Goal: Task Accomplishment & Management: Use online tool/utility

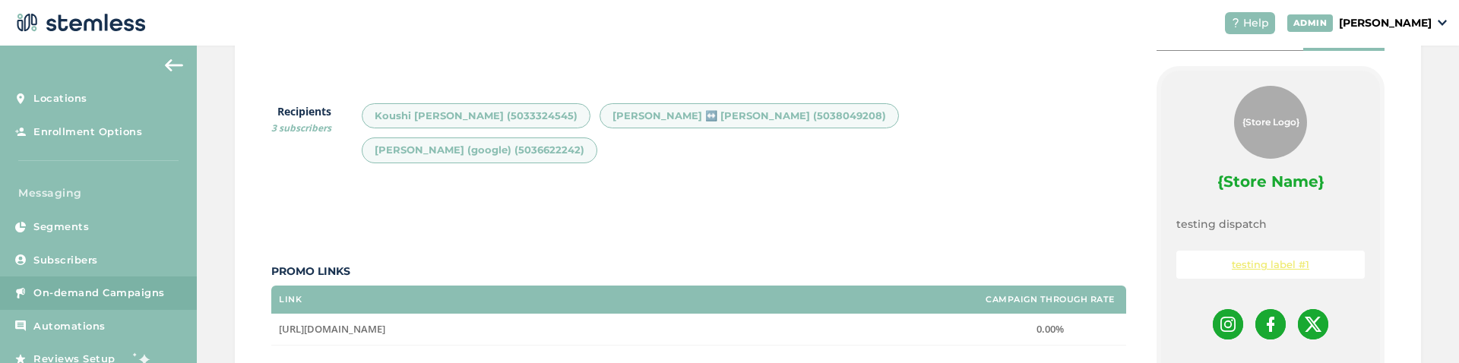
scroll to position [547, 0]
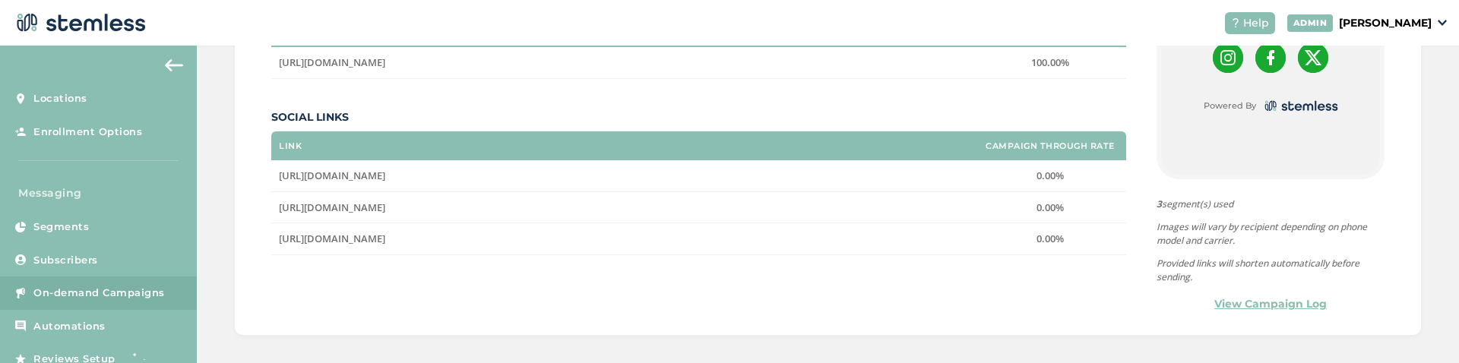
scroll to position [547, 0]
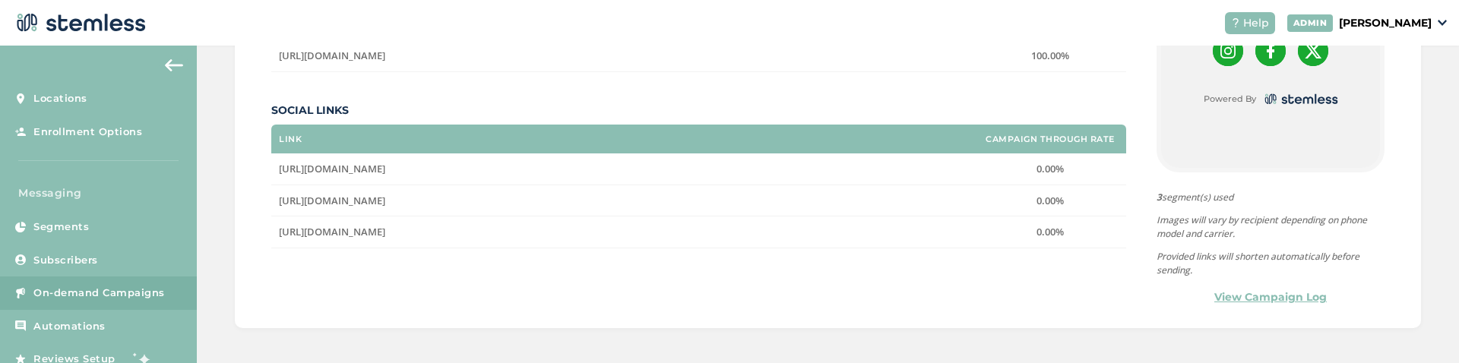
click at [982, 217] on td "0.00%" at bounding box center [1050, 233] width 152 height 32
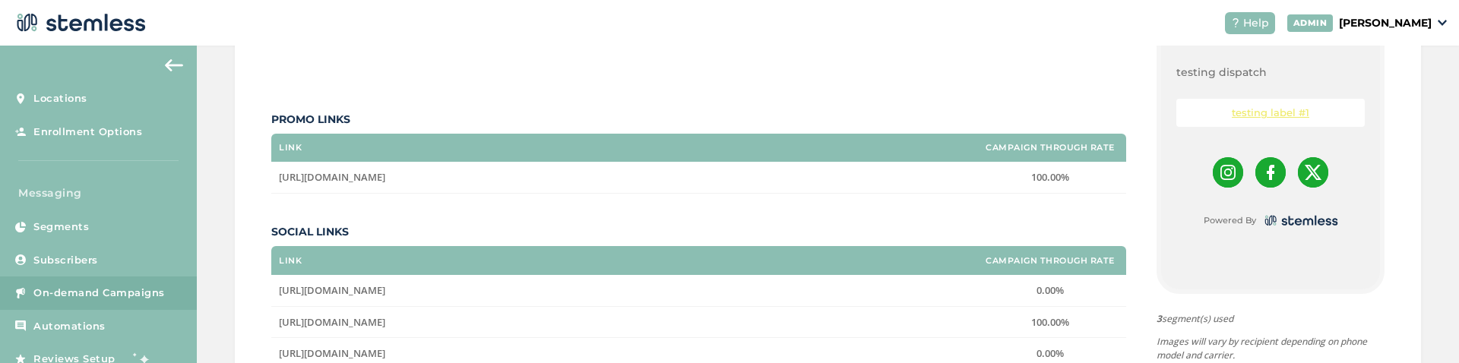
scroll to position [456, 0]
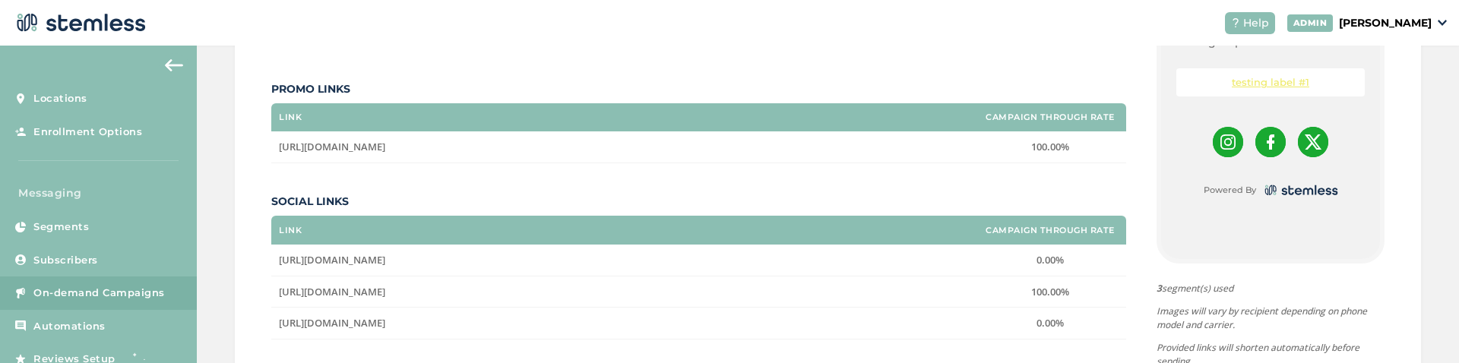
click at [242, 260] on div "Brian's Test Store 3 Messages Sent 0.00 Revenue Generated 0 Visitors 0.00% Opt …" at bounding box center [828, 71] width 1186 height 697
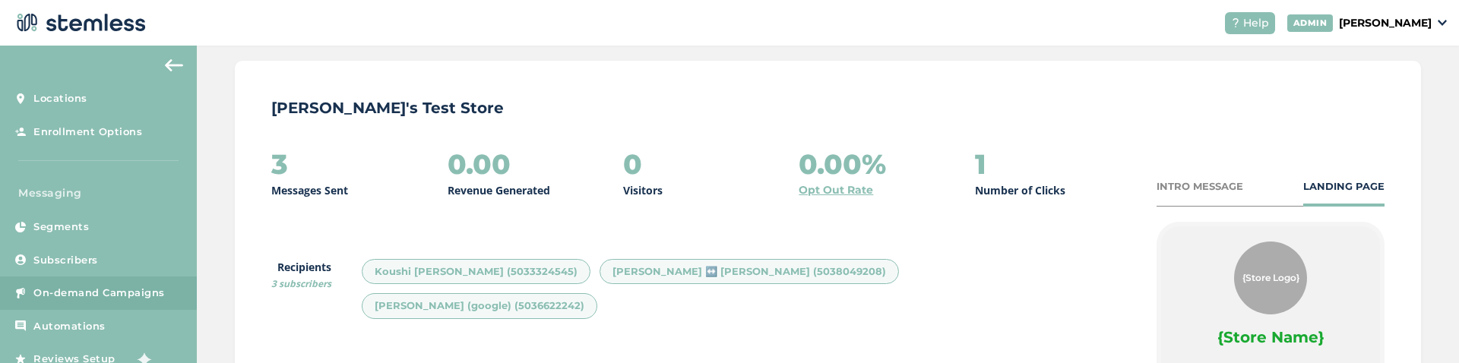
scroll to position [273, 0]
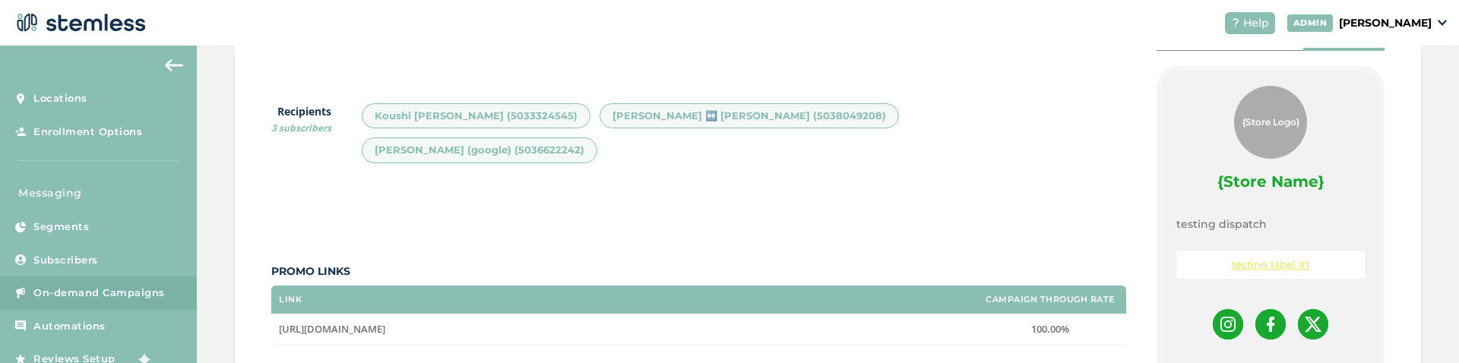
click at [229, 258] on div "Campaign Details Delivered 08/20/2025 08:16 AM PDT | Time period after delivery…" at bounding box center [828, 206] width 1262 height 868
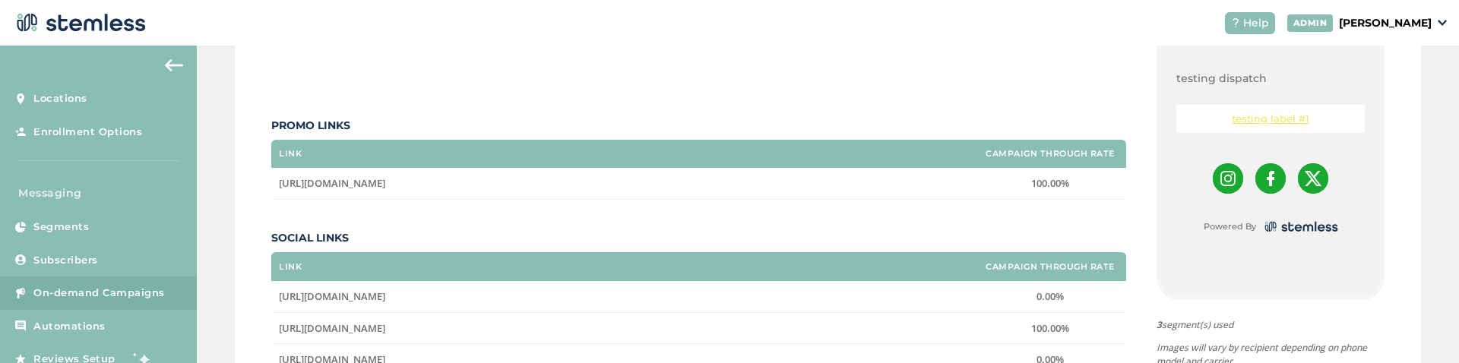
scroll to position [456, 0]
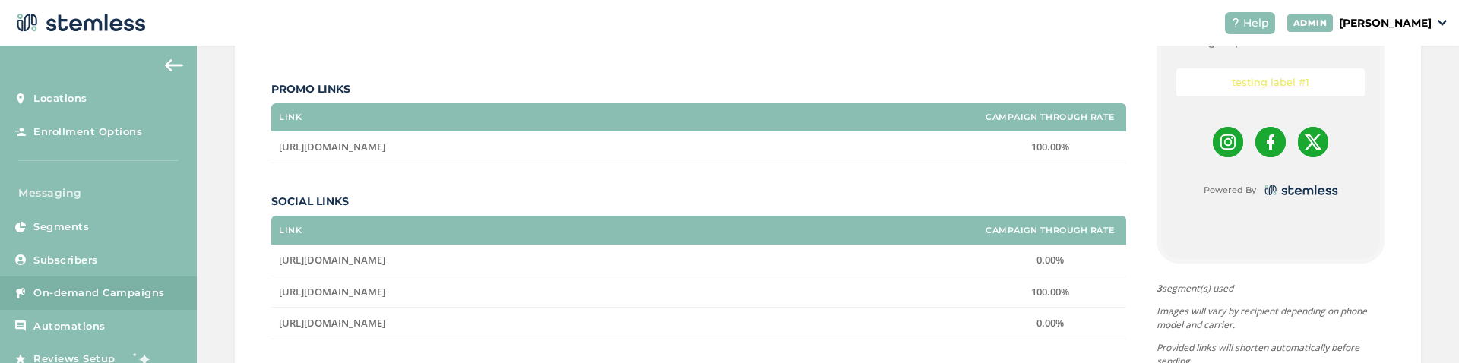
click at [234, 210] on div "Campaign Details Delivered 08/20/2025 08:16 AM PDT | Time period after delivery…" at bounding box center [828, 24] width 1262 height 868
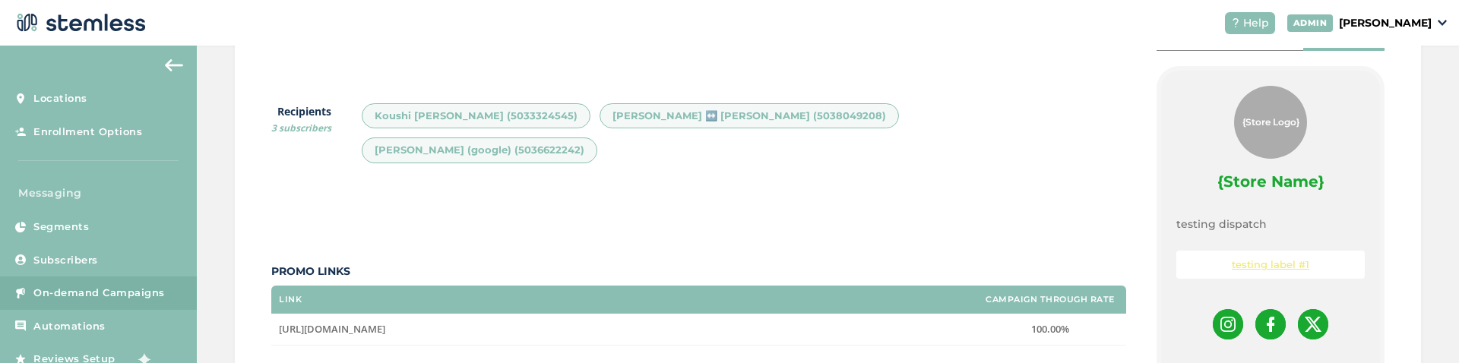
scroll to position [91, 0]
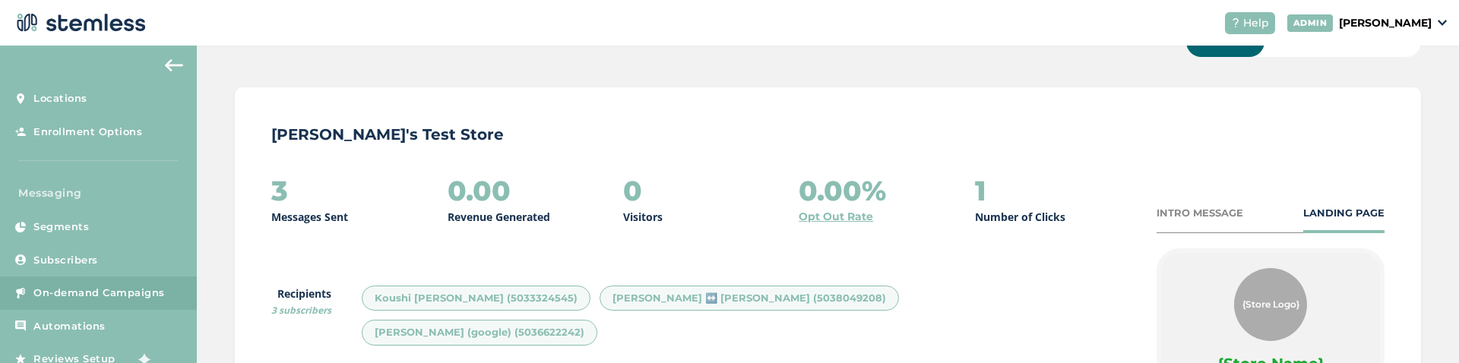
click at [166, 64] on img at bounding box center [174, 65] width 18 height 12
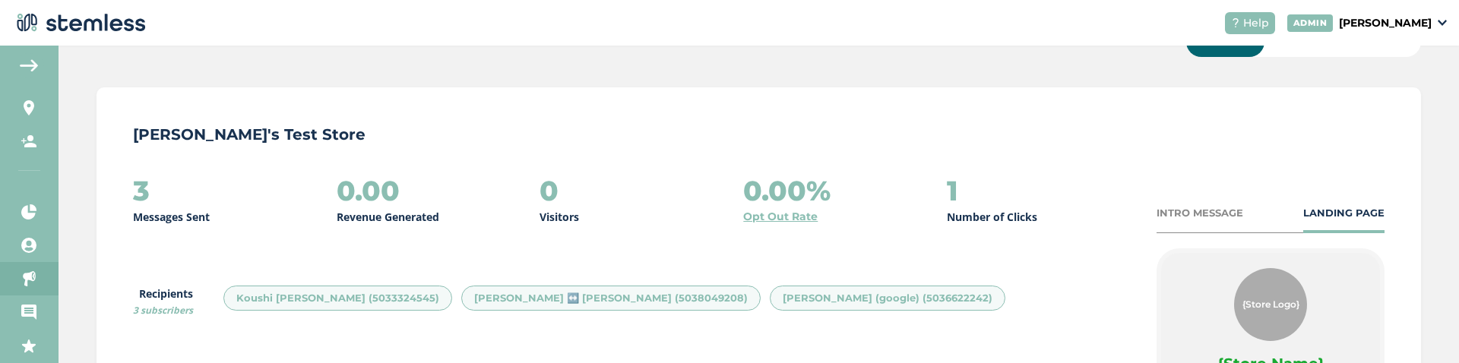
click at [32, 65] on img at bounding box center [29, 65] width 18 height 12
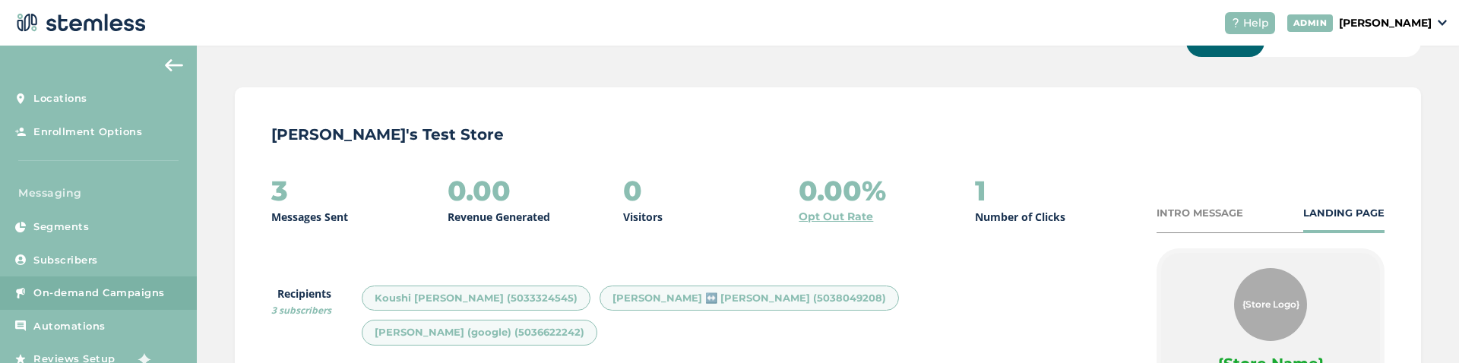
click at [109, 286] on span "On-demand Campaigns" at bounding box center [98, 293] width 131 height 15
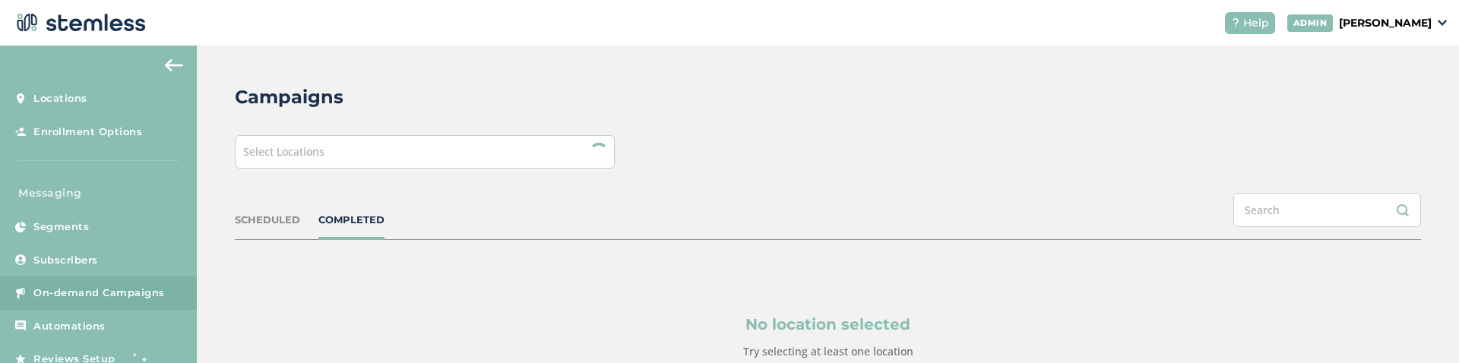
click at [421, 148] on div "Select Locations" at bounding box center [425, 151] width 380 height 33
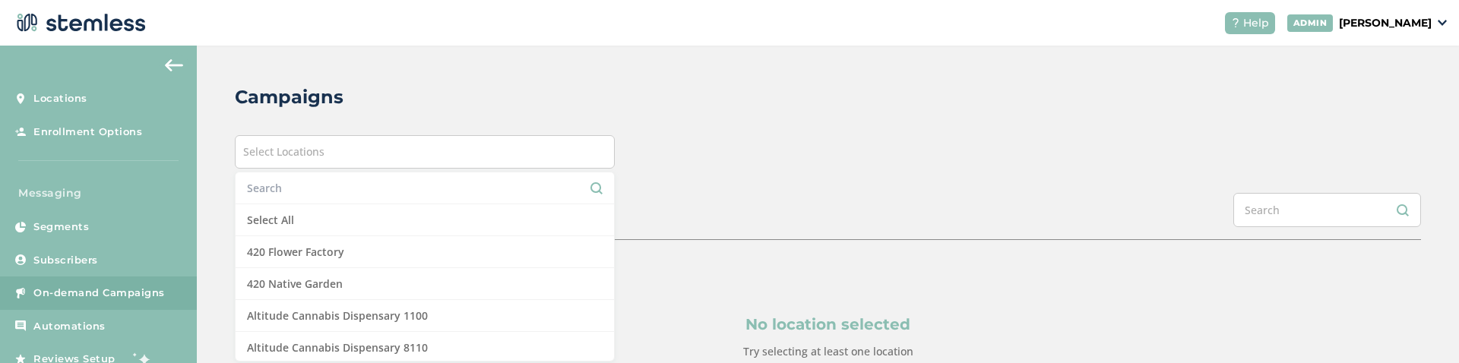
click at [342, 162] on div "Select Locations" at bounding box center [425, 151] width 380 height 33
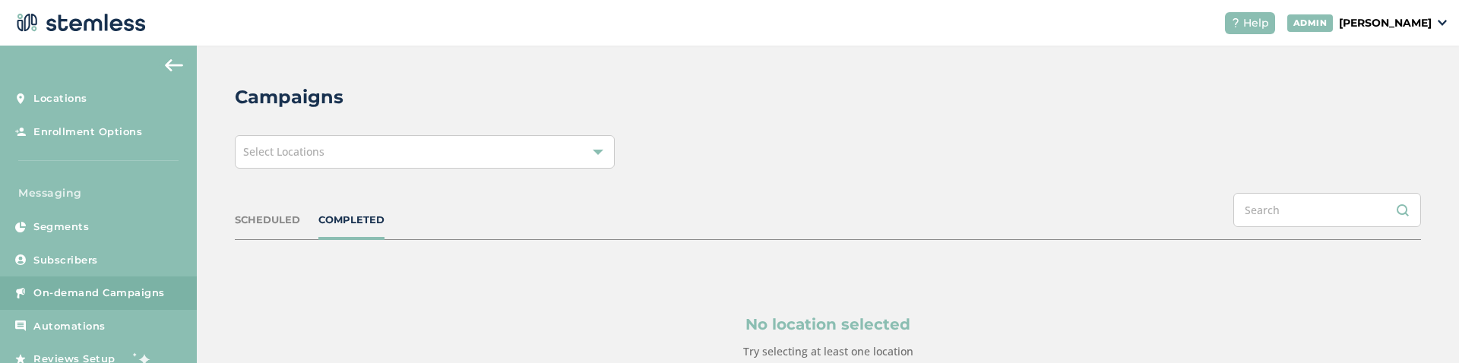
click at [326, 162] on div "Select Locations" at bounding box center [425, 151] width 380 height 33
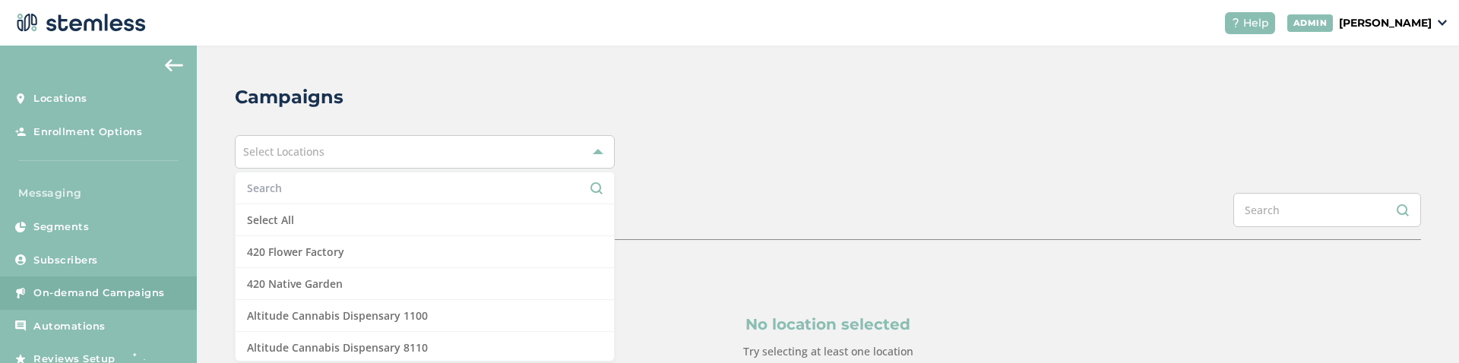
click at [292, 190] on input "text" at bounding box center [425, 188] width 356 height 16
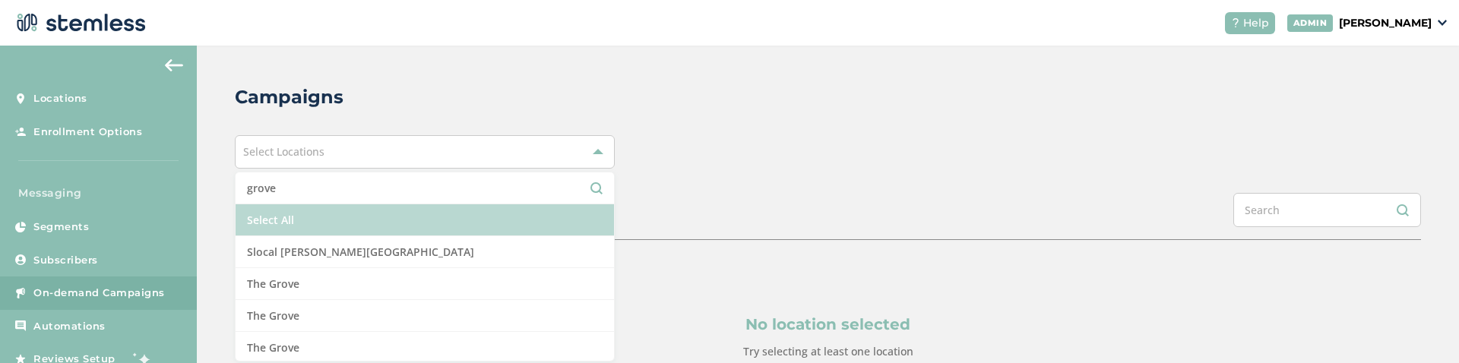
type input "grove"
click at [338, 216] on li "Select All" at bounding box center [425, 220] width 378 height 32
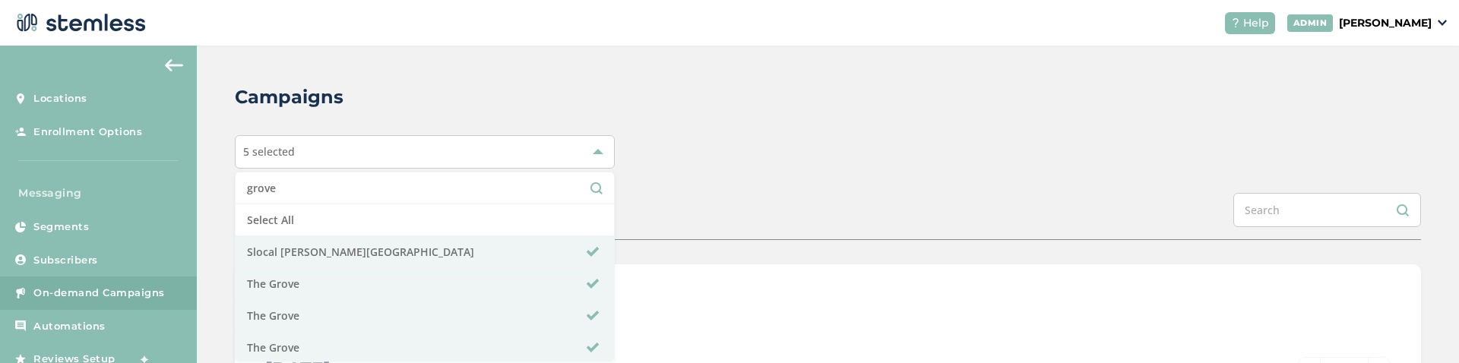
click at [716, 159] on div "5 selected grove Select All Slocal Root - Grover Beach The Grove The Grove The …" at bounding box center [828, 151] width 1186 height 33
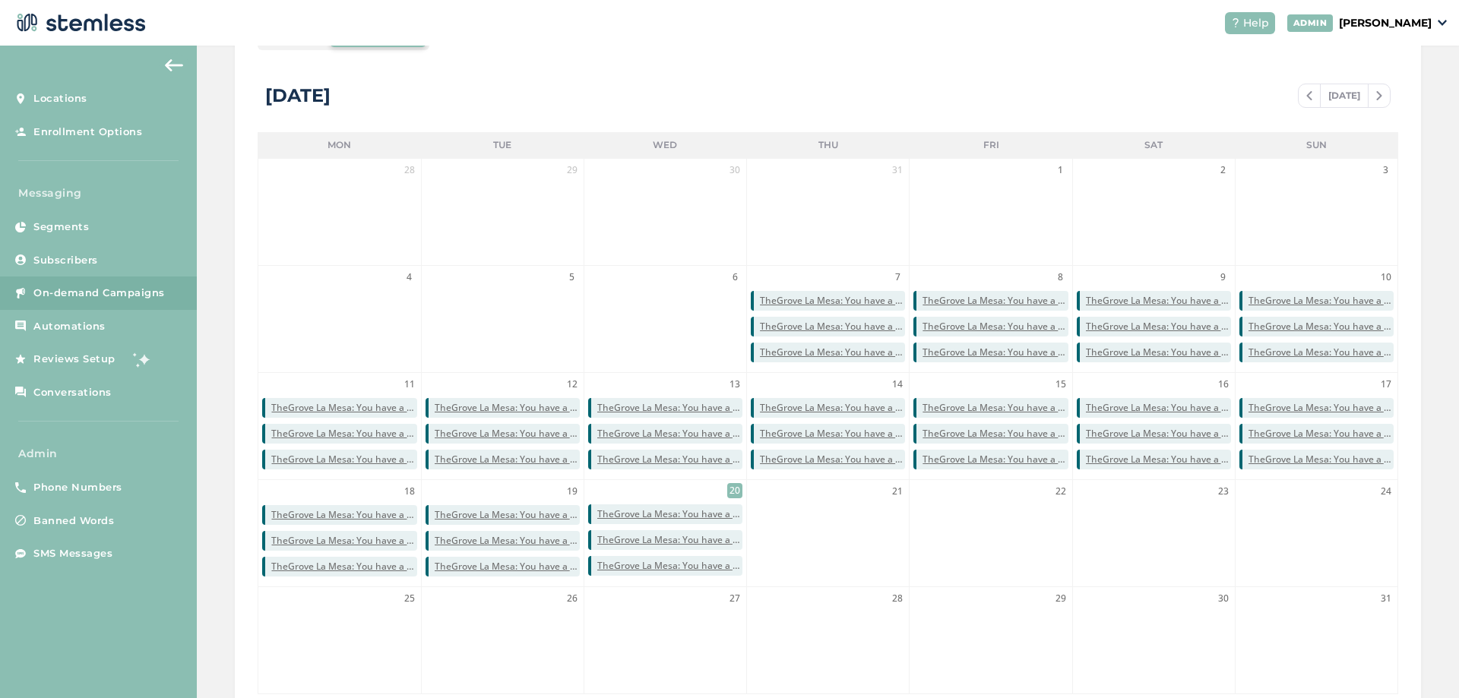
scroll to position [182, 0]
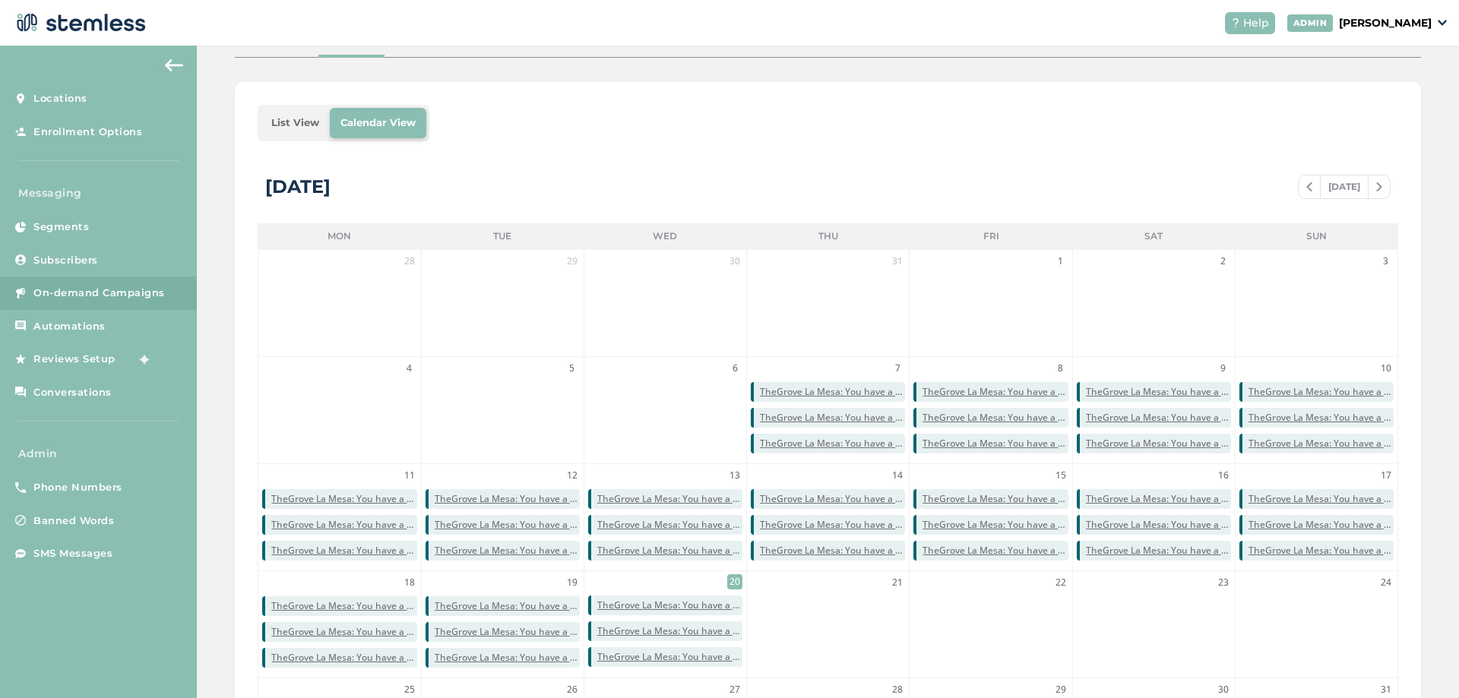
click at [285, 131] on li "List View" at bounding box center [295, 123] width 69 height 30
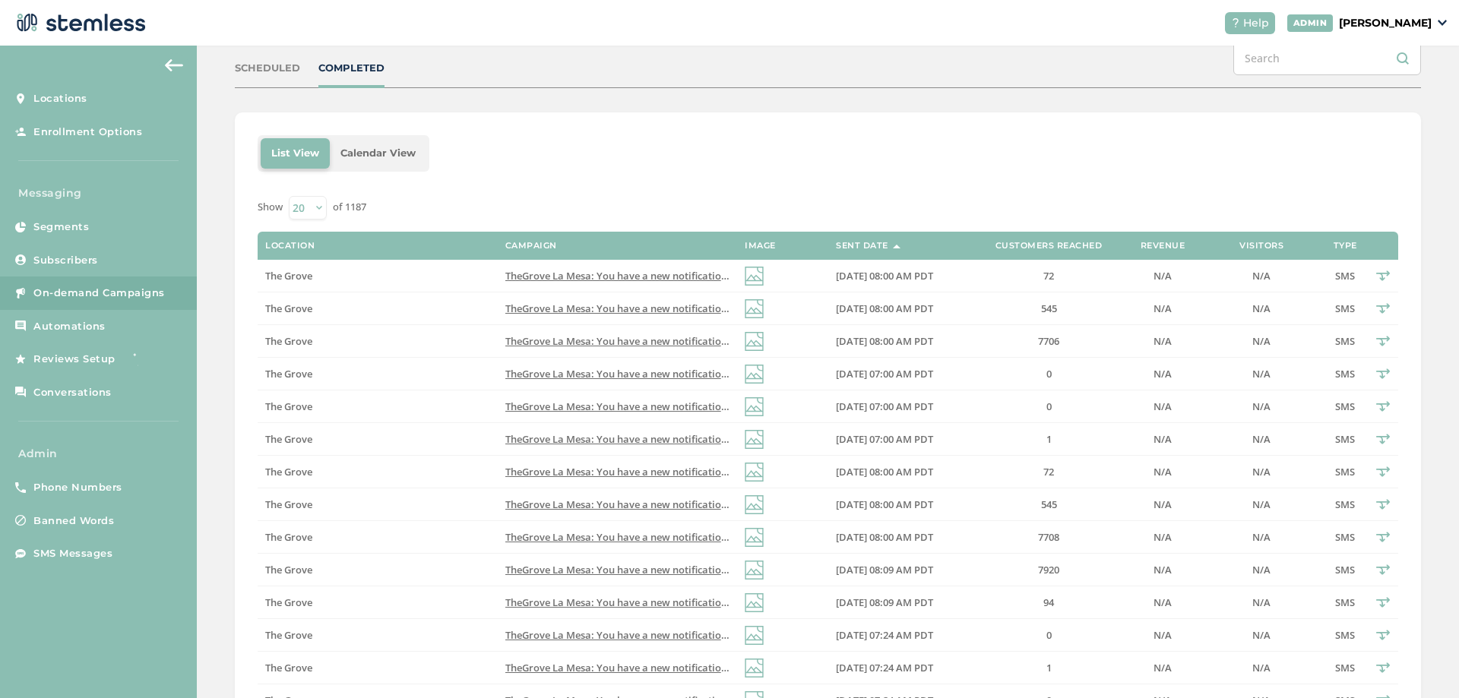
scroll to position [91, 0]
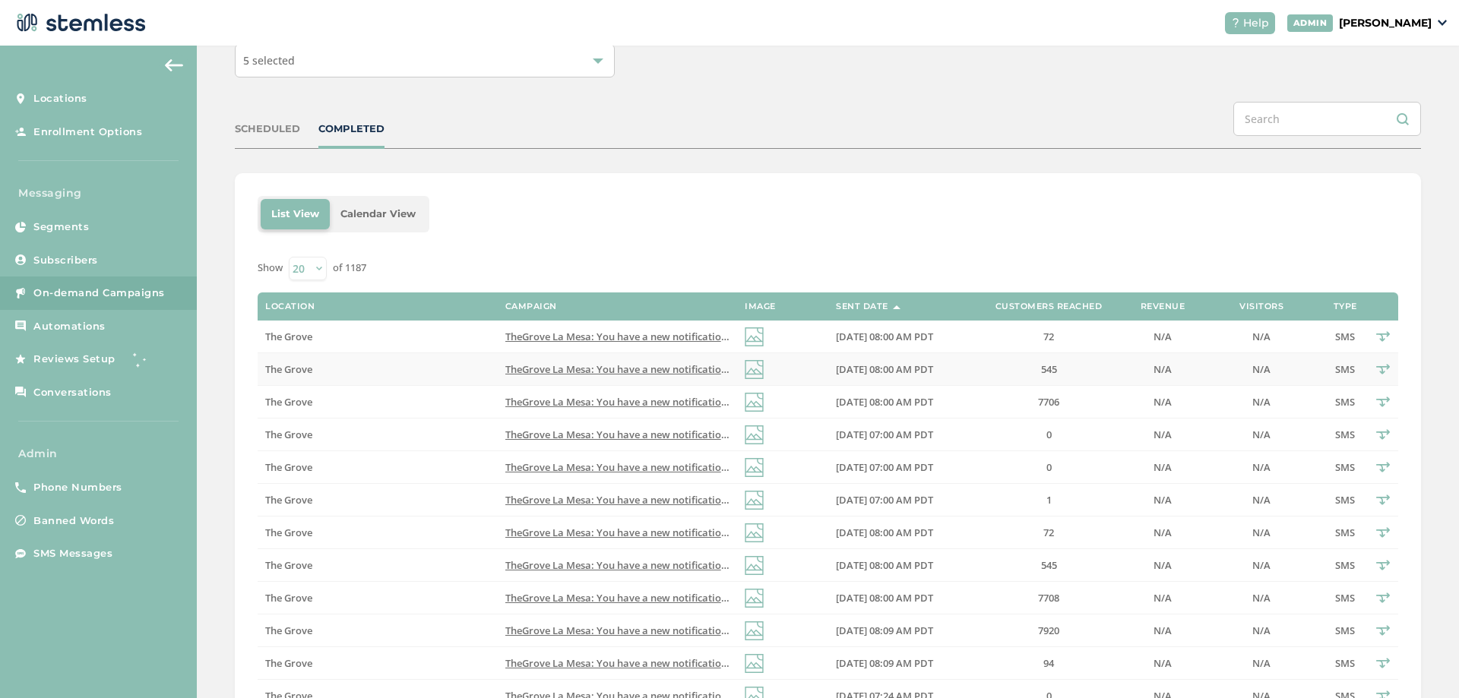
click at [585, 362] on span "TheGrove La Mesa: You have a new notification waiting for you, {first_name}! Re…" at bounding box center [733, 369] width 457 height 14
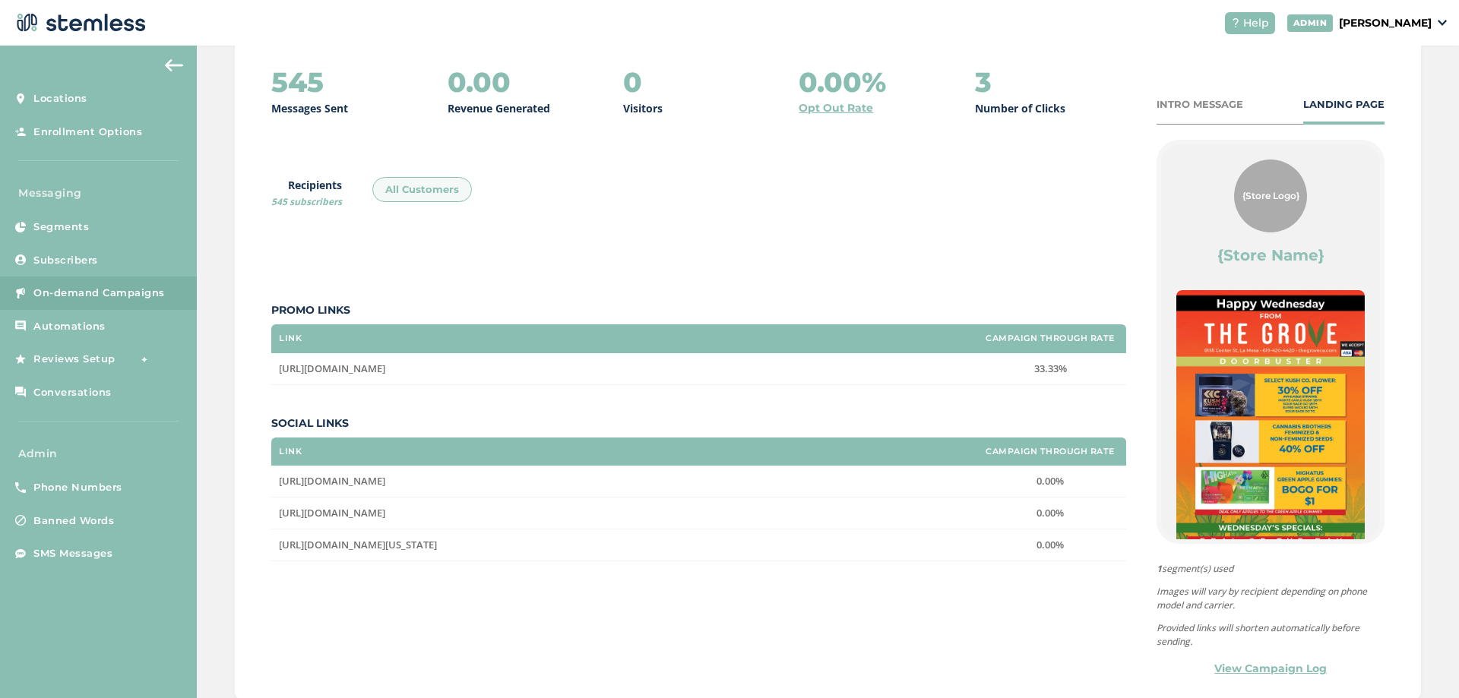
scroll to position [239, 0]
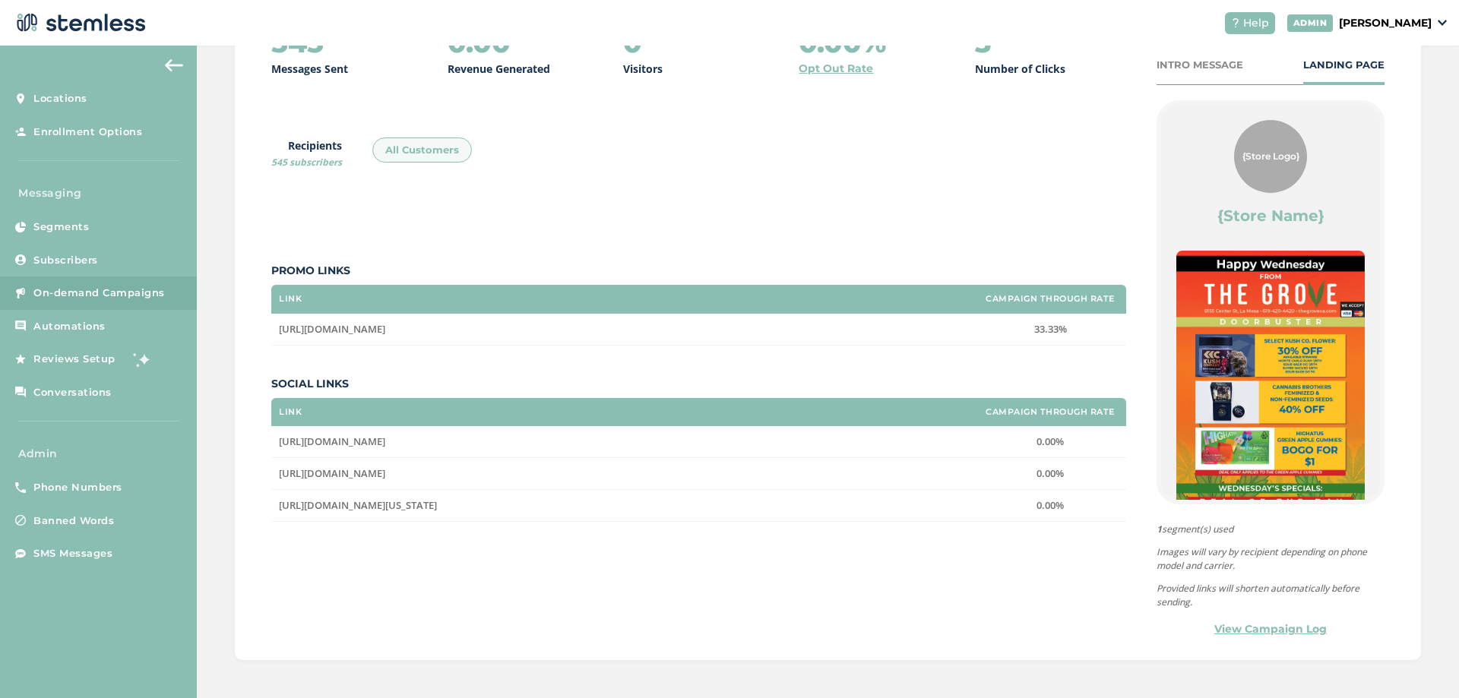
click at [1000, 332] on label "33.33%" at bounding box center [1050, 329] width 137 height 13
click at [256, 333] on div "The Grove 545 Messages Sent 0.00 Revenue Generated 0 Visitors 0.00% Opt Out Rat…" at bounding box center [828, 300] width 1186 height 722
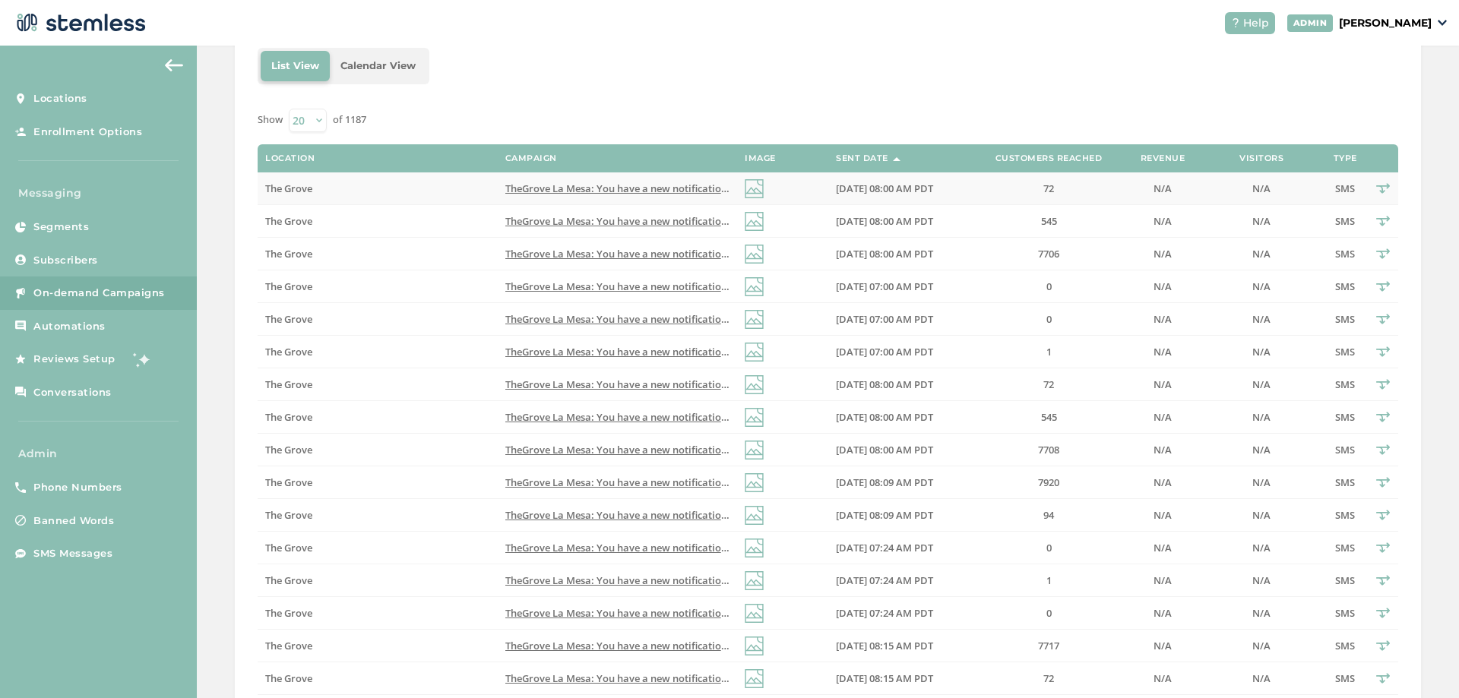
click at [645, 191] on span "TheGrove La Mesa: You have a new notification waiting for you, {first_name}! Re…" at bounding box center [733, 189] width 457 height 14
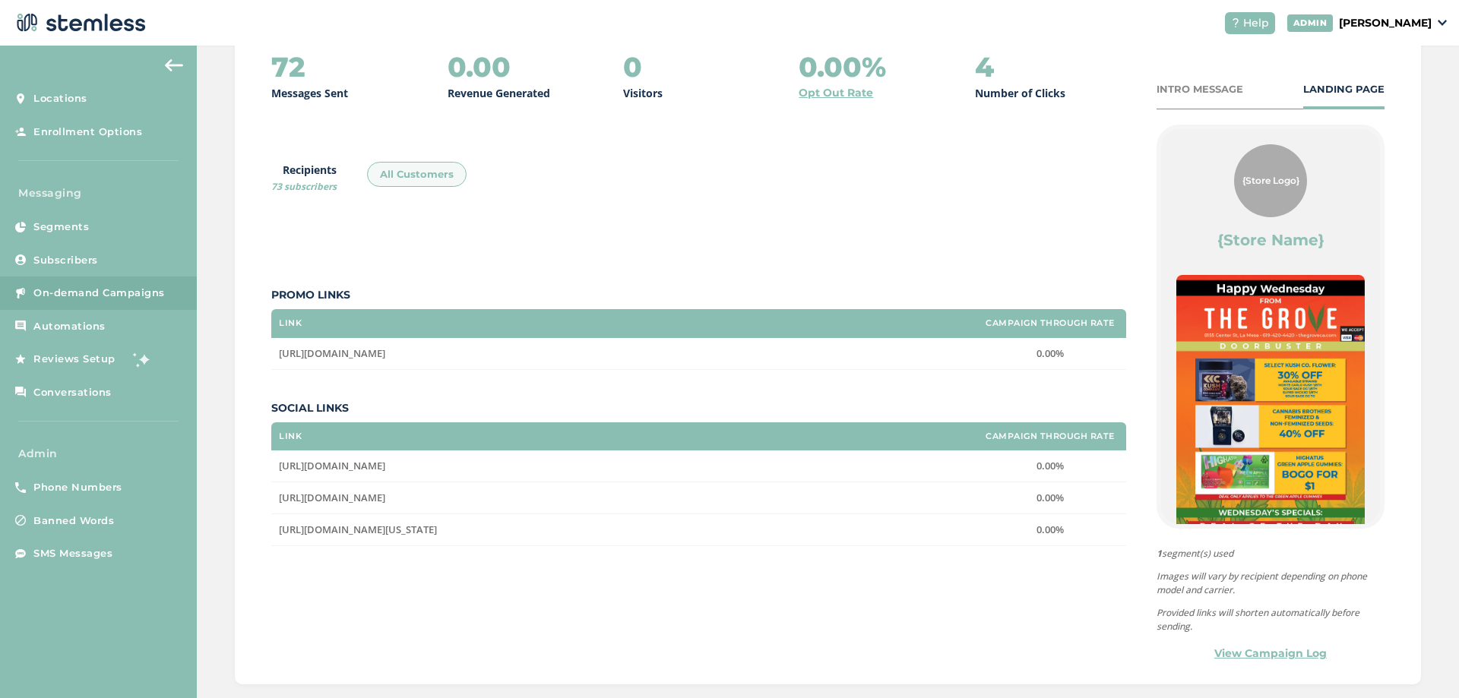
scroll to position [124, 0]
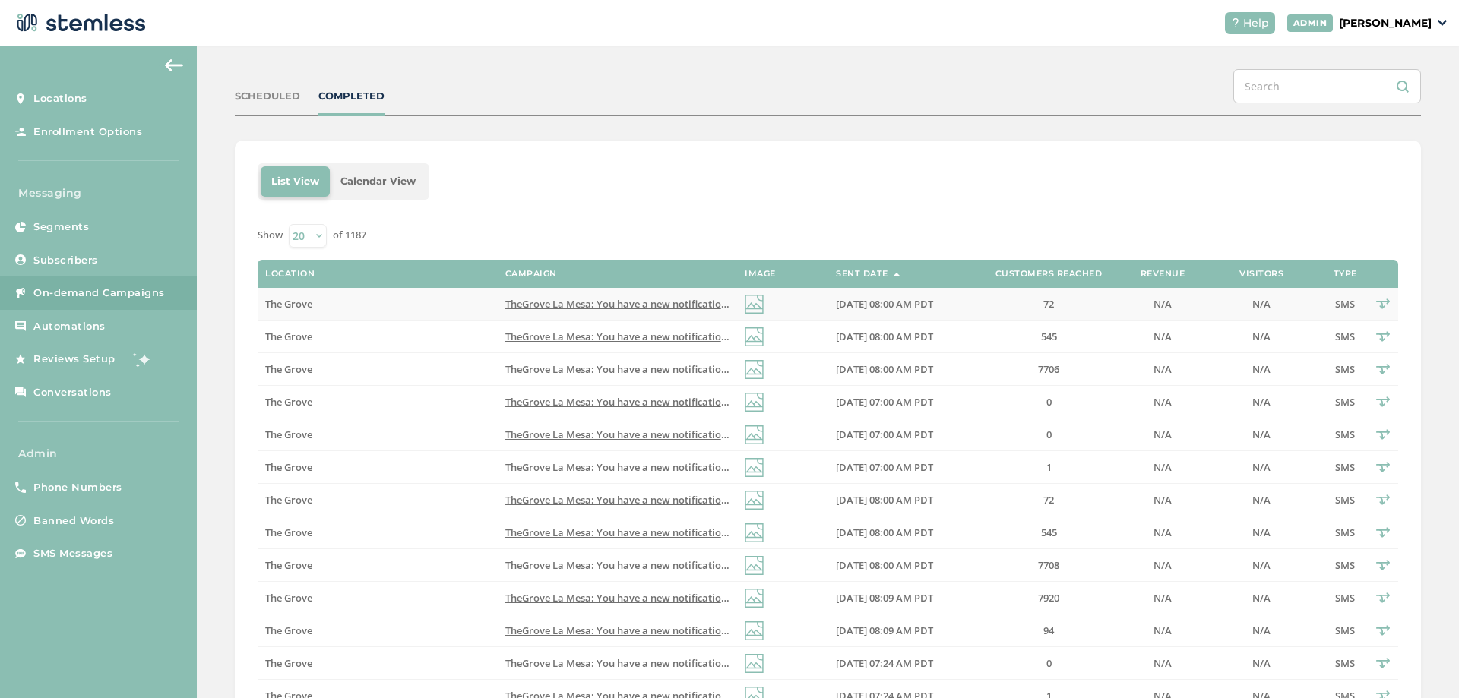
click at [560, 304] on span "TheGrove La Mesa: You have a new notification waiting for you, {first_name}! Re…" at bounding box center [733, 304] width 457 height 14
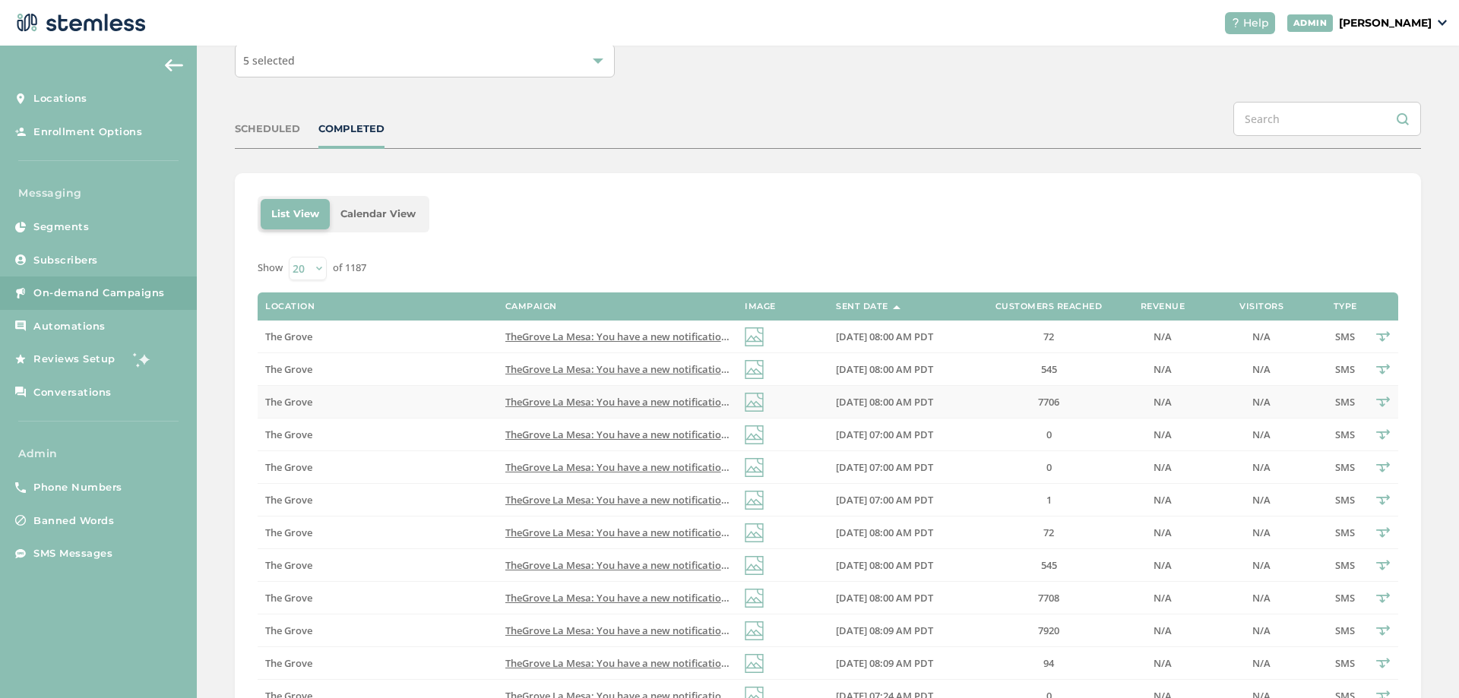
scroll to position [182, 0]
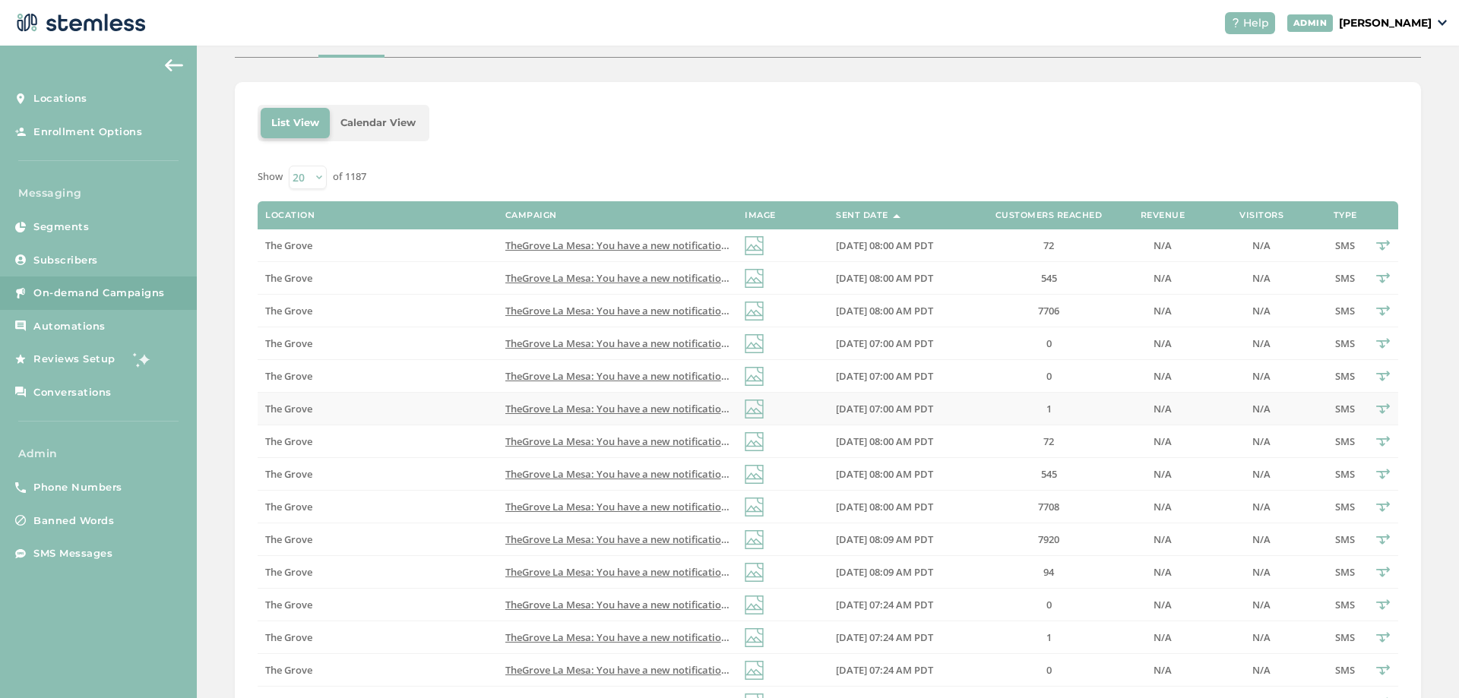
click at [511, 362] on span "TheGrove La Mesa: You have a new notification waiting for you, {first_name}! Re…" at bounding box center [733, 409] width 457 height 14
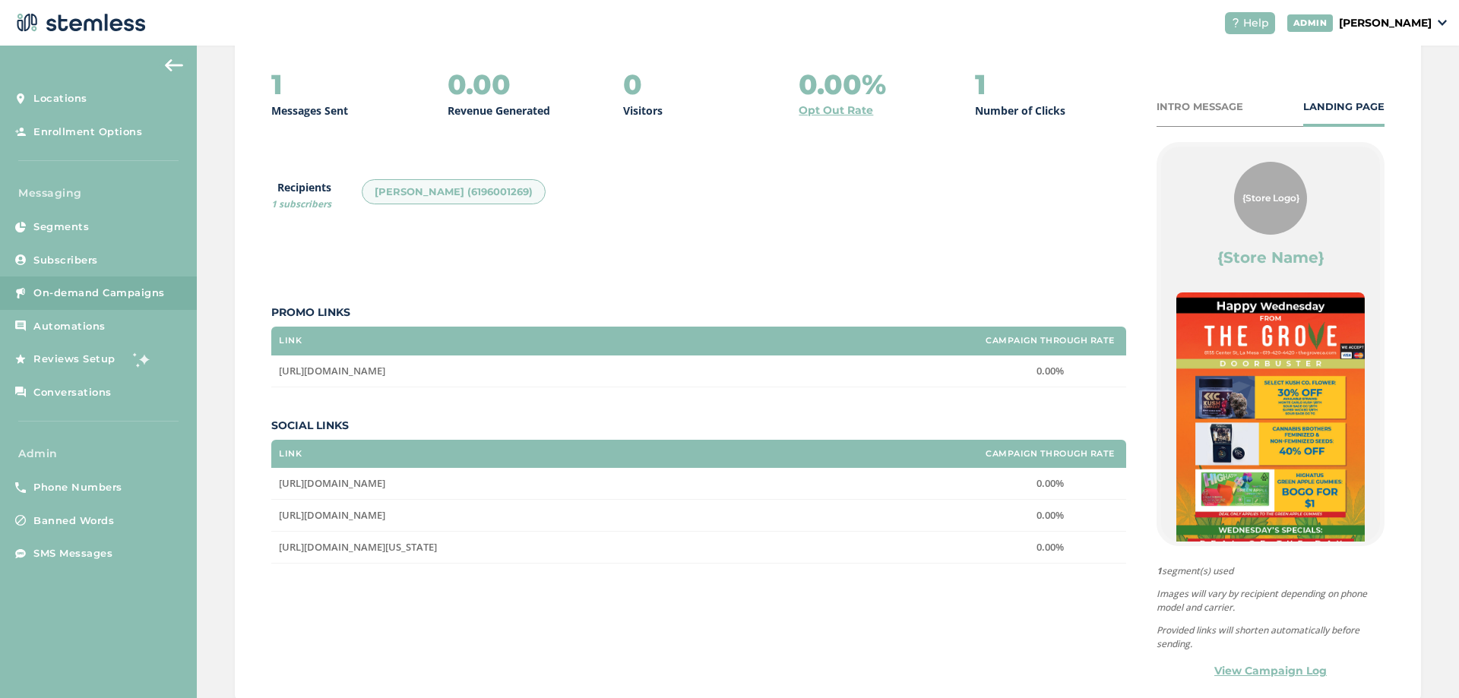
scroll to position [215, 0]
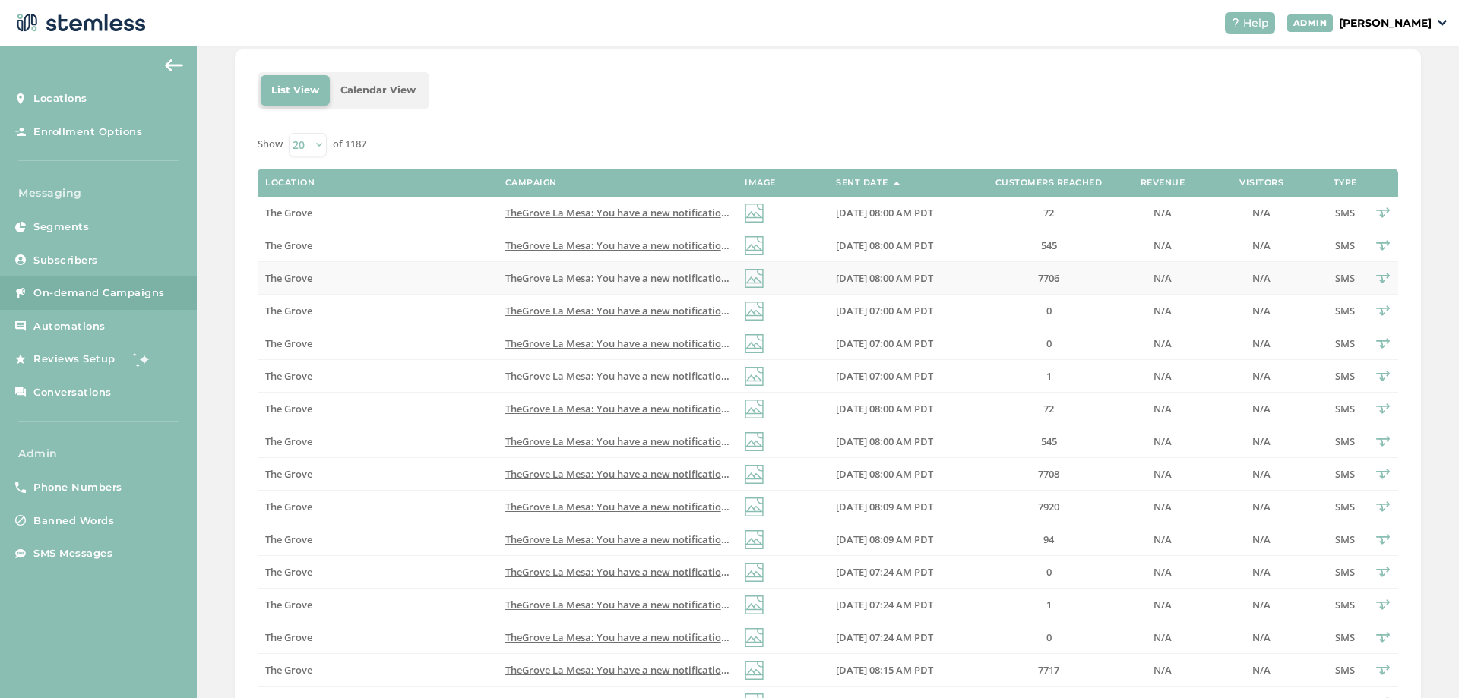
click at [528, 278] on span "TheGrove La Mesa: You have a new notification waiting for you, {first_name}! Re…" at bounding box center [733, 278] width 457 height 14
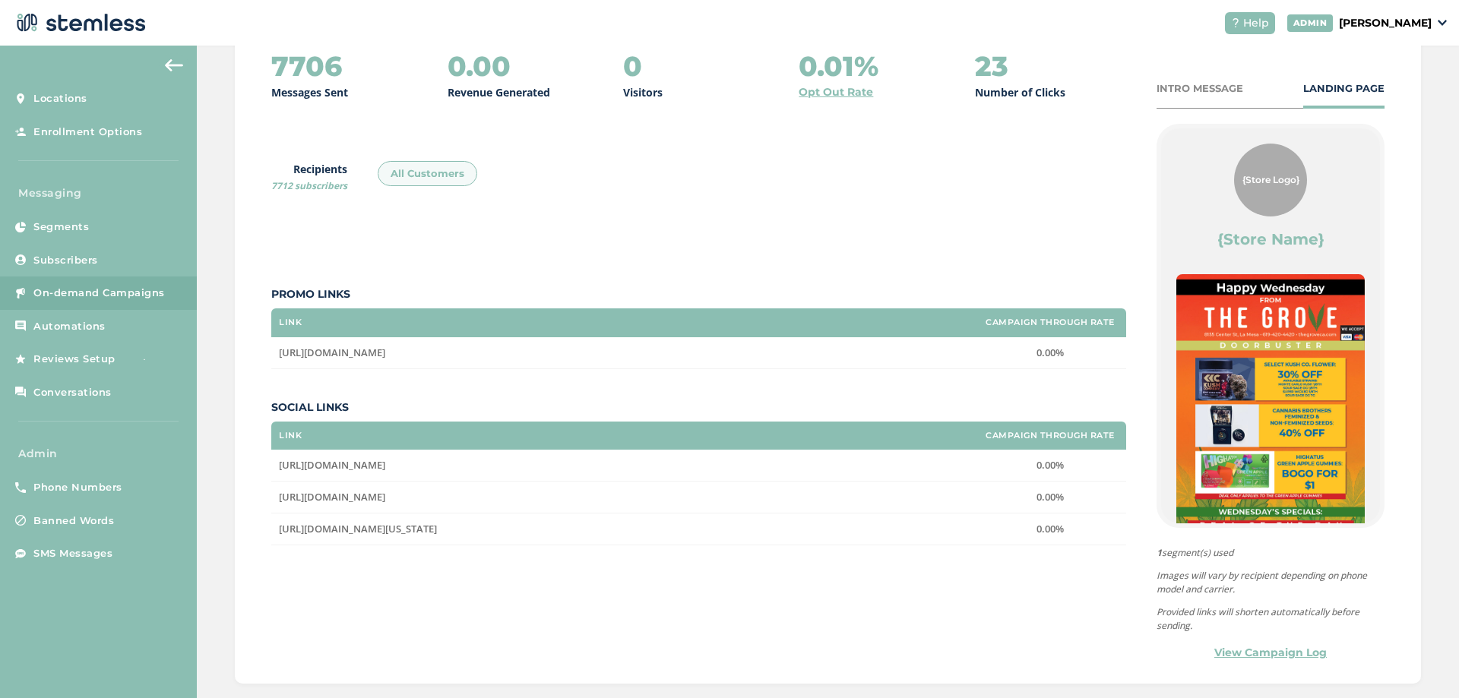
scroll to position [239, 0]
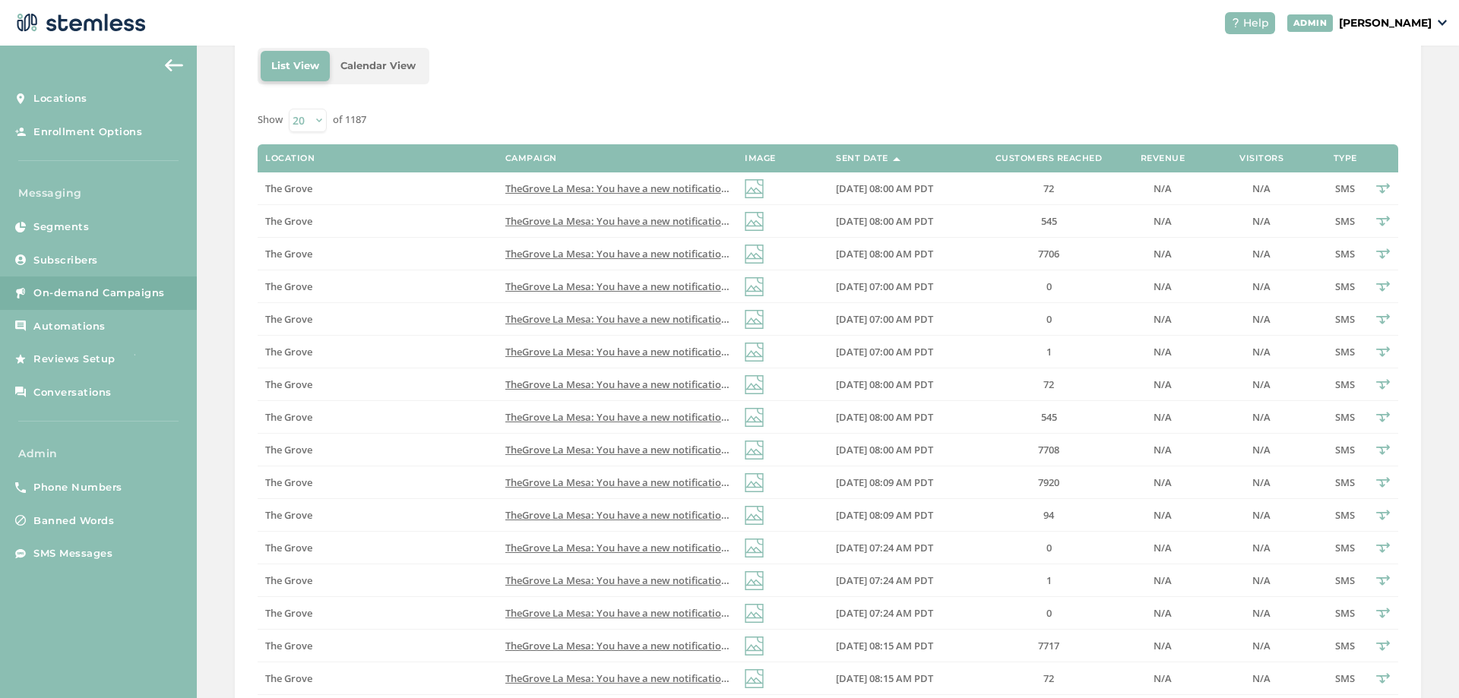
scroll to position [330, 0]
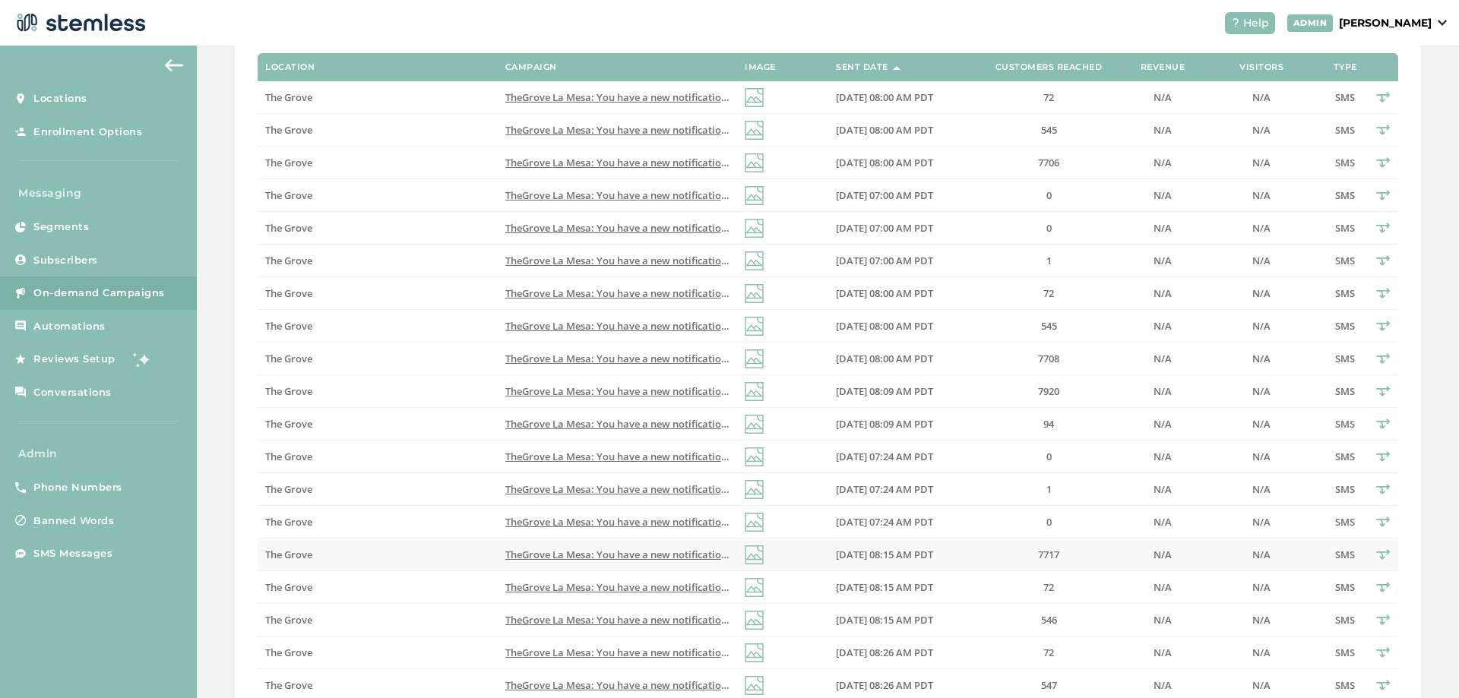
click at [634, 362] on span "TheGrove La Mesa: You have a new notification waiting for you, {first_name}! Re…" at bounding box center [733, 555] width 457 height 14
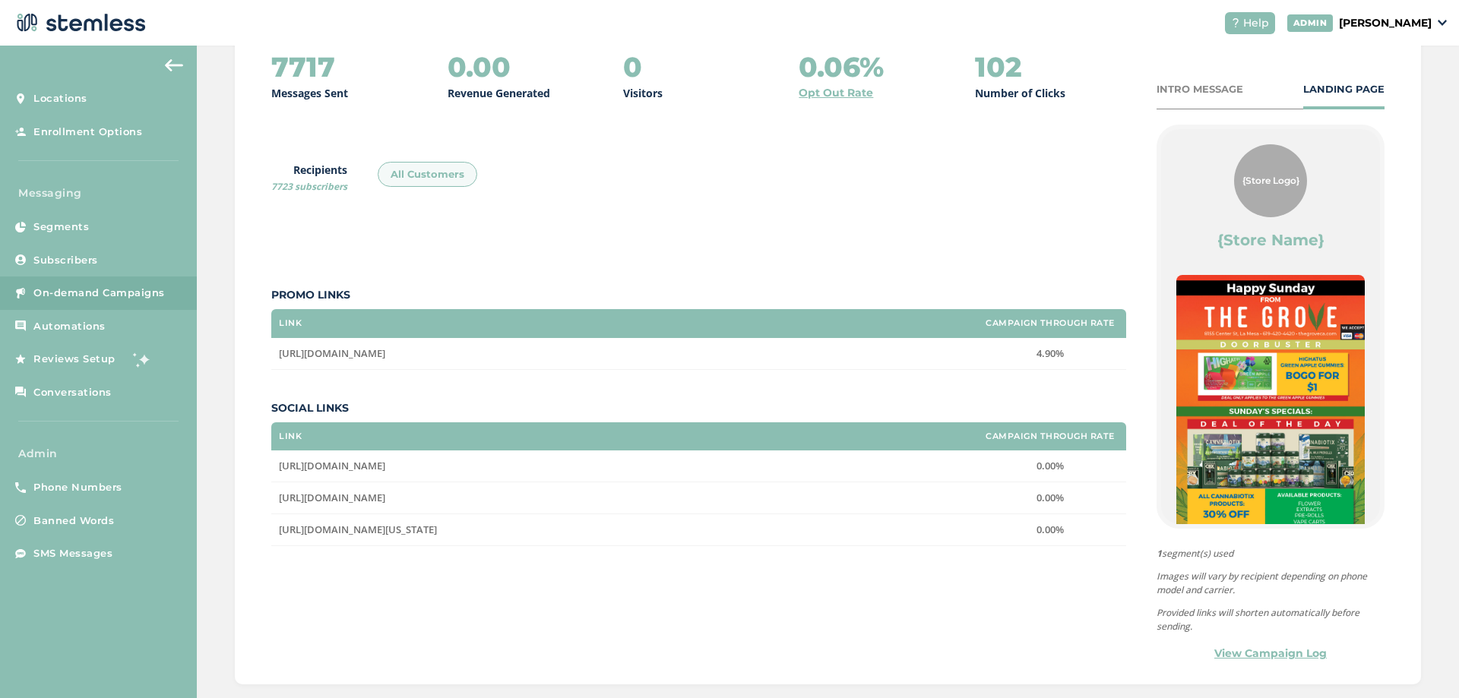
scroll to position [124, 0]
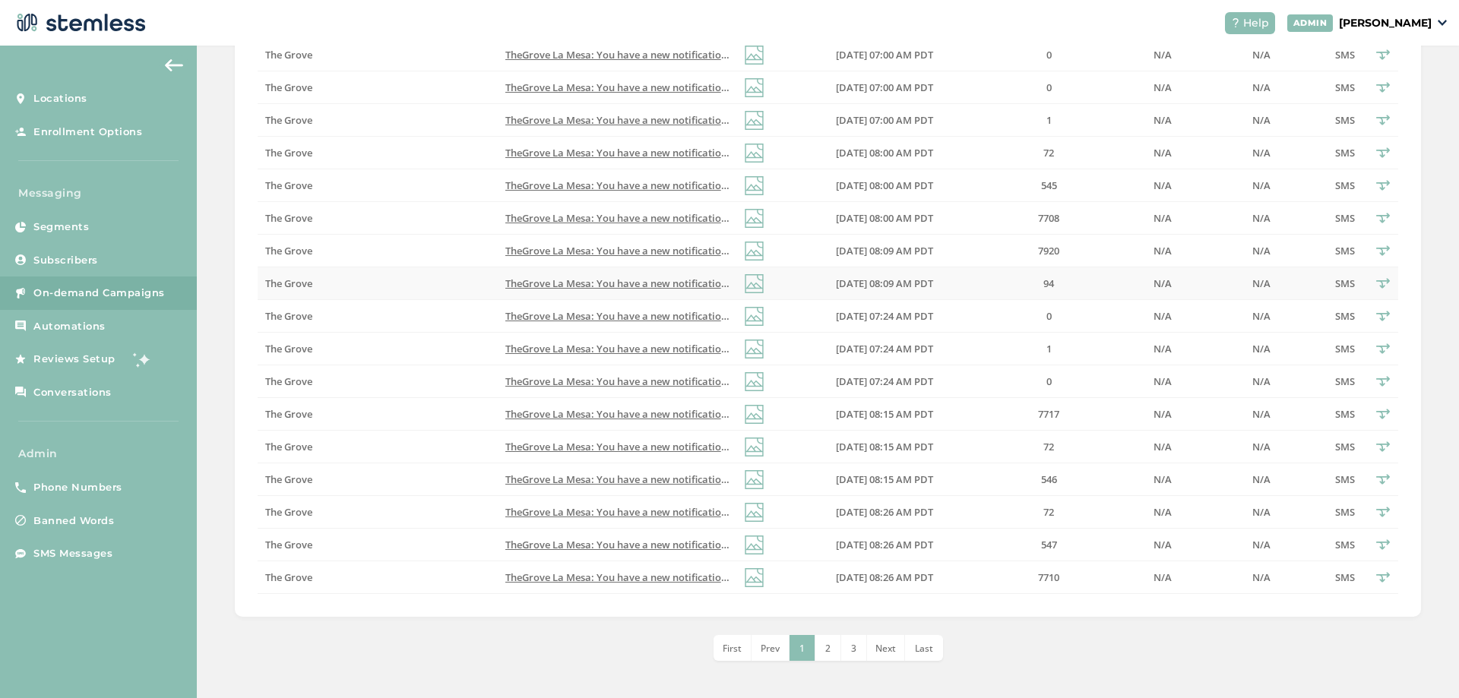
scroll to position [472, 0]
click at [653, 362] on span "TheGrove La Mesa: You have a new notification waiting for you, {first_name}! Re…" at bounding box center [733, 511] width 457 height 14
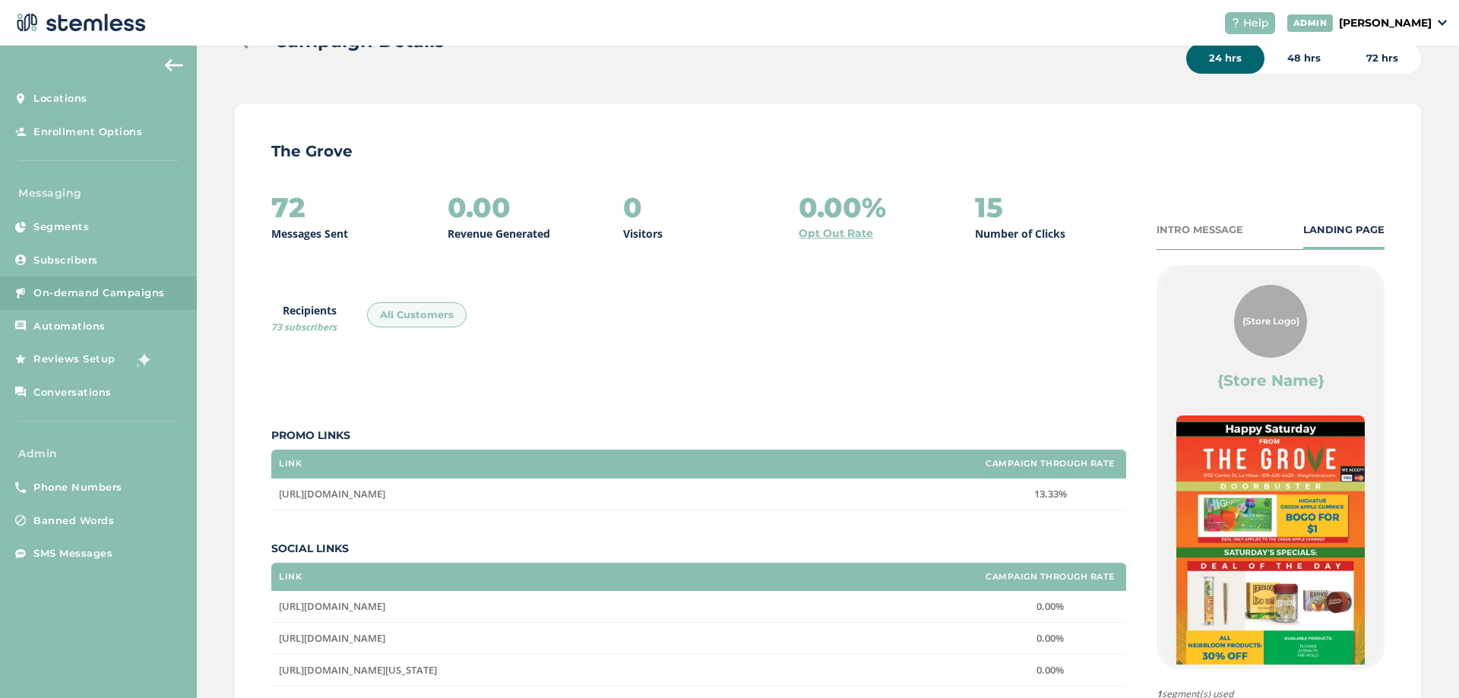
scroll to position [215, 0]
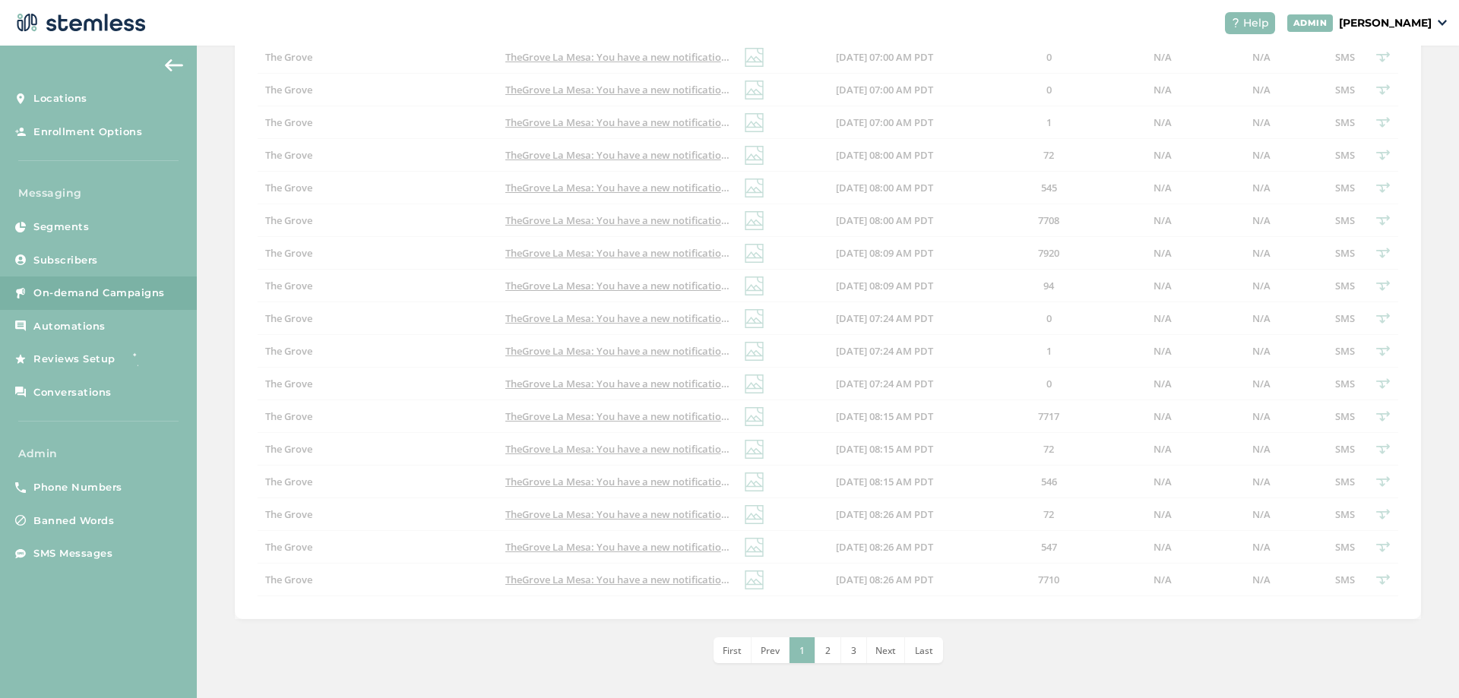
scroll to position [472, 0]
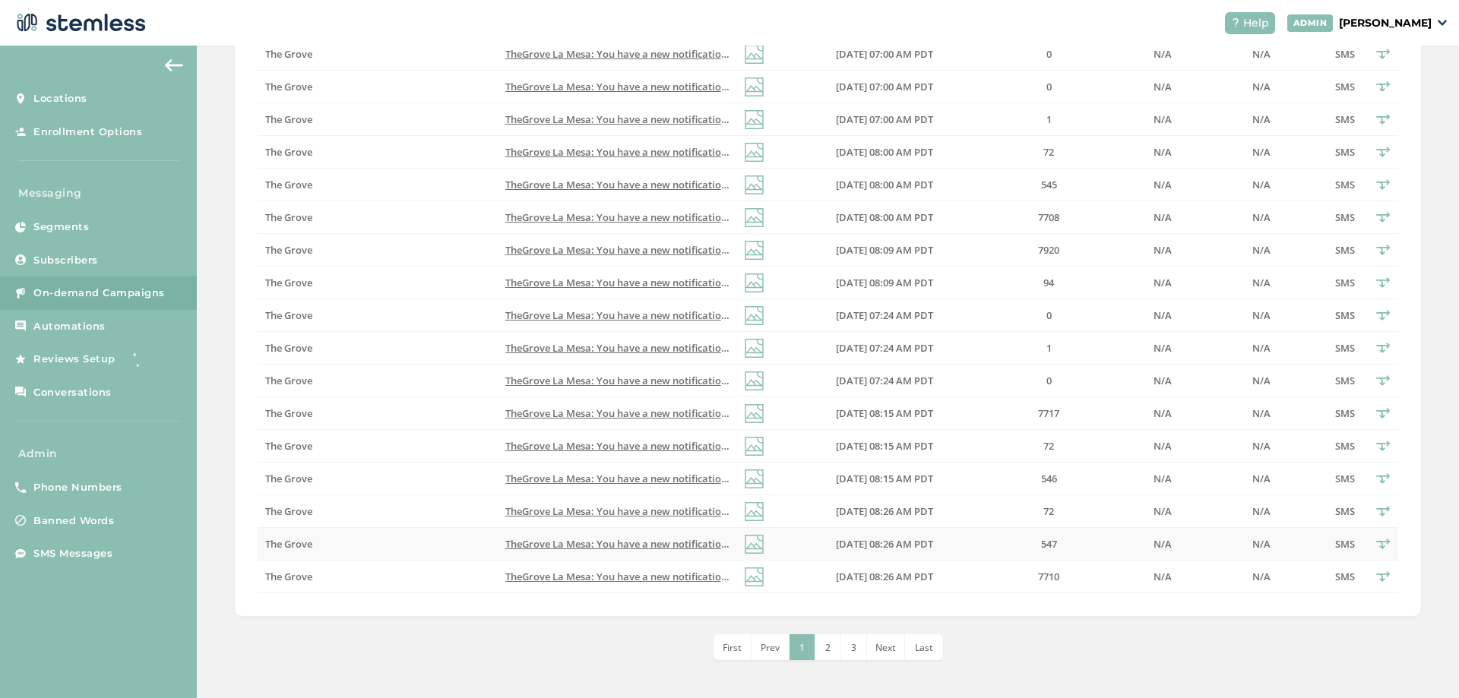
click at [681, 362] on td "TheGrove La Mesa: You have a new notification waiting for you, {first_name}! Re…" at bounding box center [617, 544] width 239 height 33
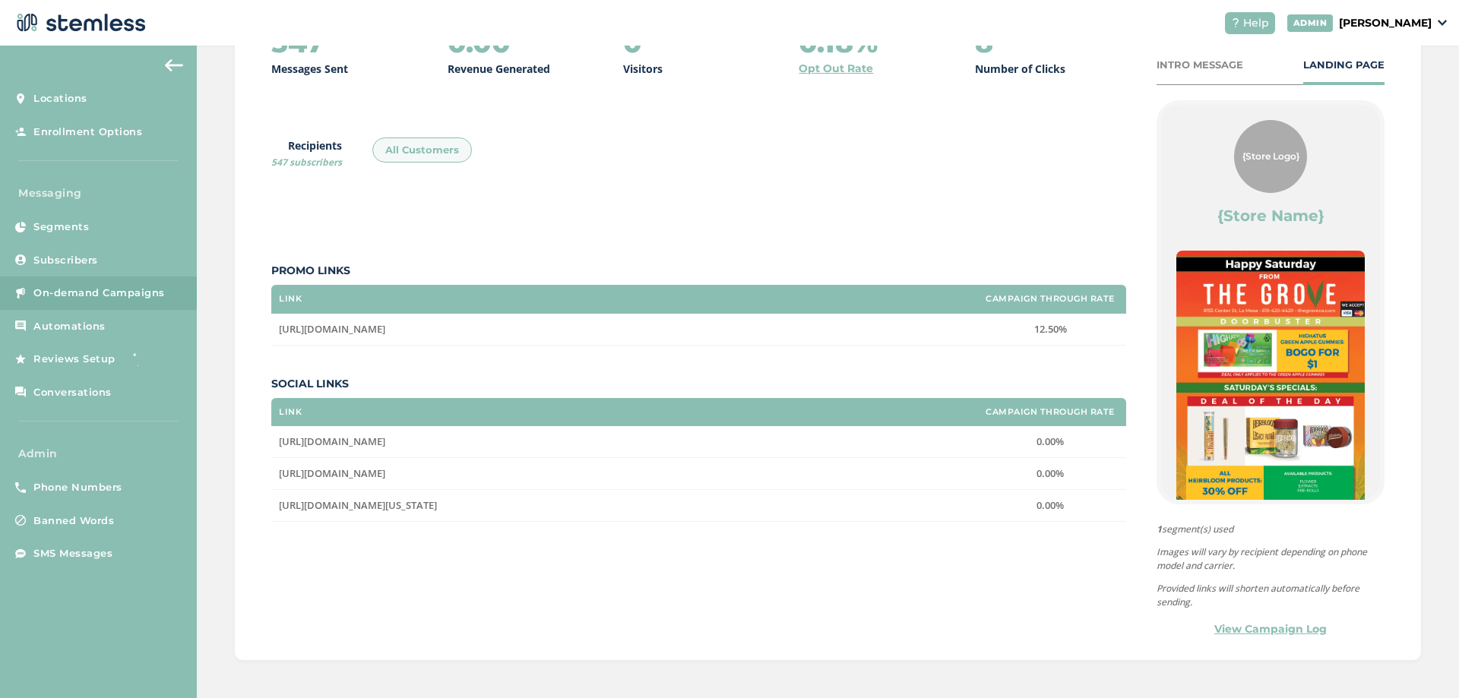
scroll to position [148, 0]
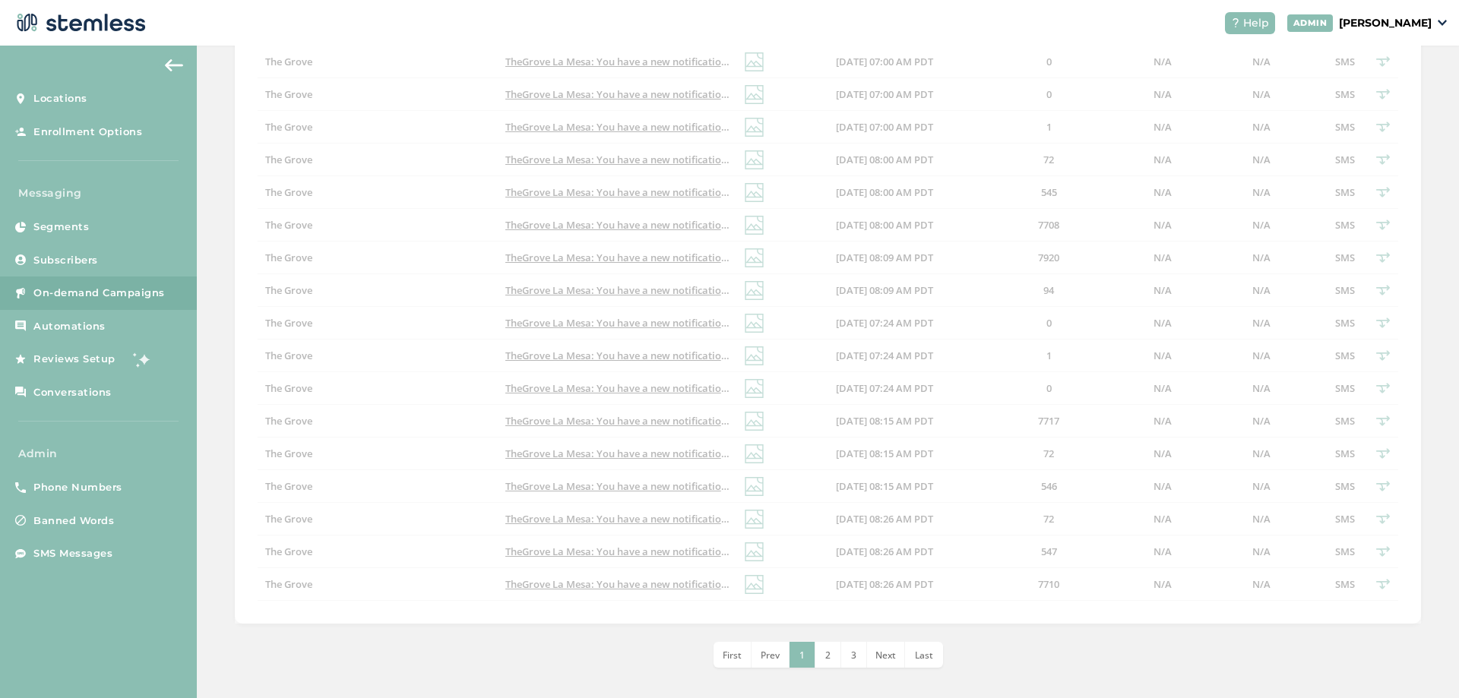
scroll to position [472, 0]
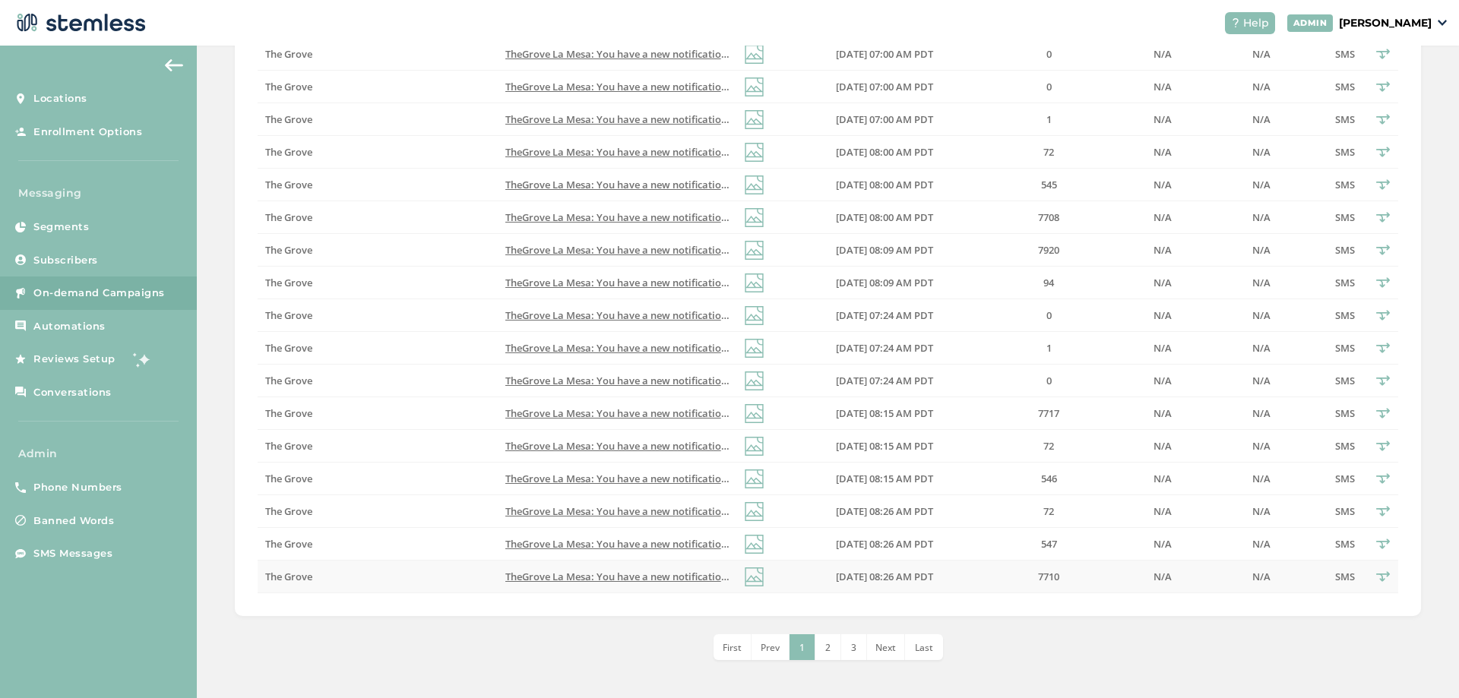
click at [670, 362] on span "TheGrove La Mesa: You have a new notification waiting for you, {first_name}! Re…" at bounding box center [733, 577] width 457 height 14
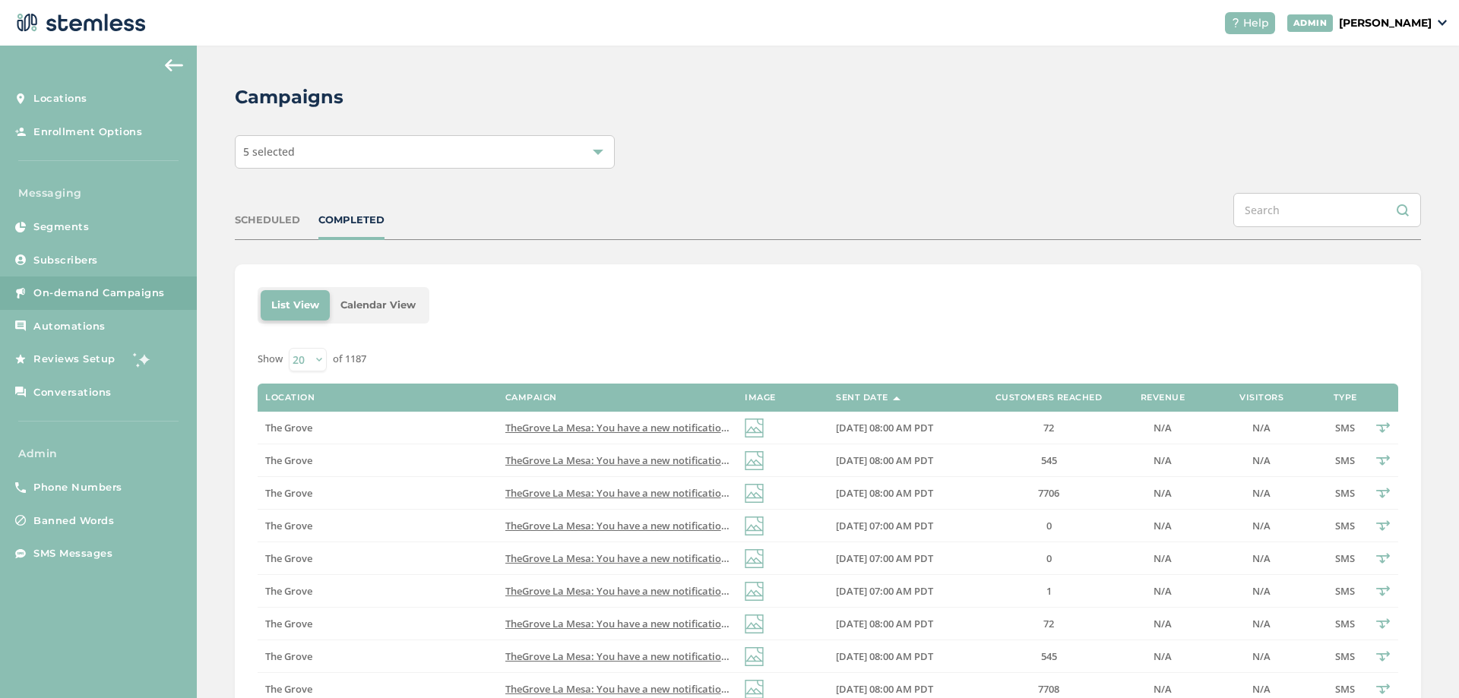
click at [1399, 19] on p "[PERSON_NAME]" at bounding box center [1385, 23] width 93 height 16
click at [1391, 109] on span "Impersonate" at bounding box center [1392, 110] width 74 height 15
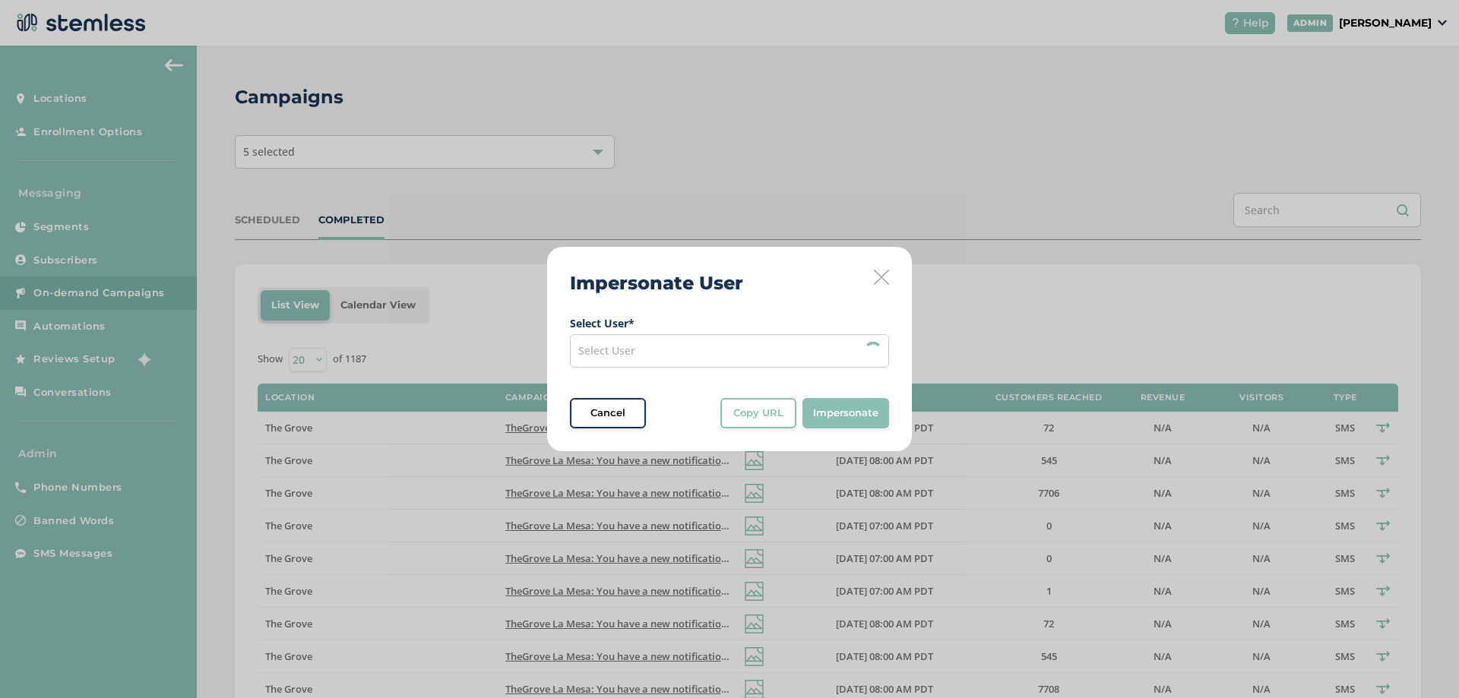
click at [615, 343] on span "Select User" at bounding box center [606, 350] width 57 height 14
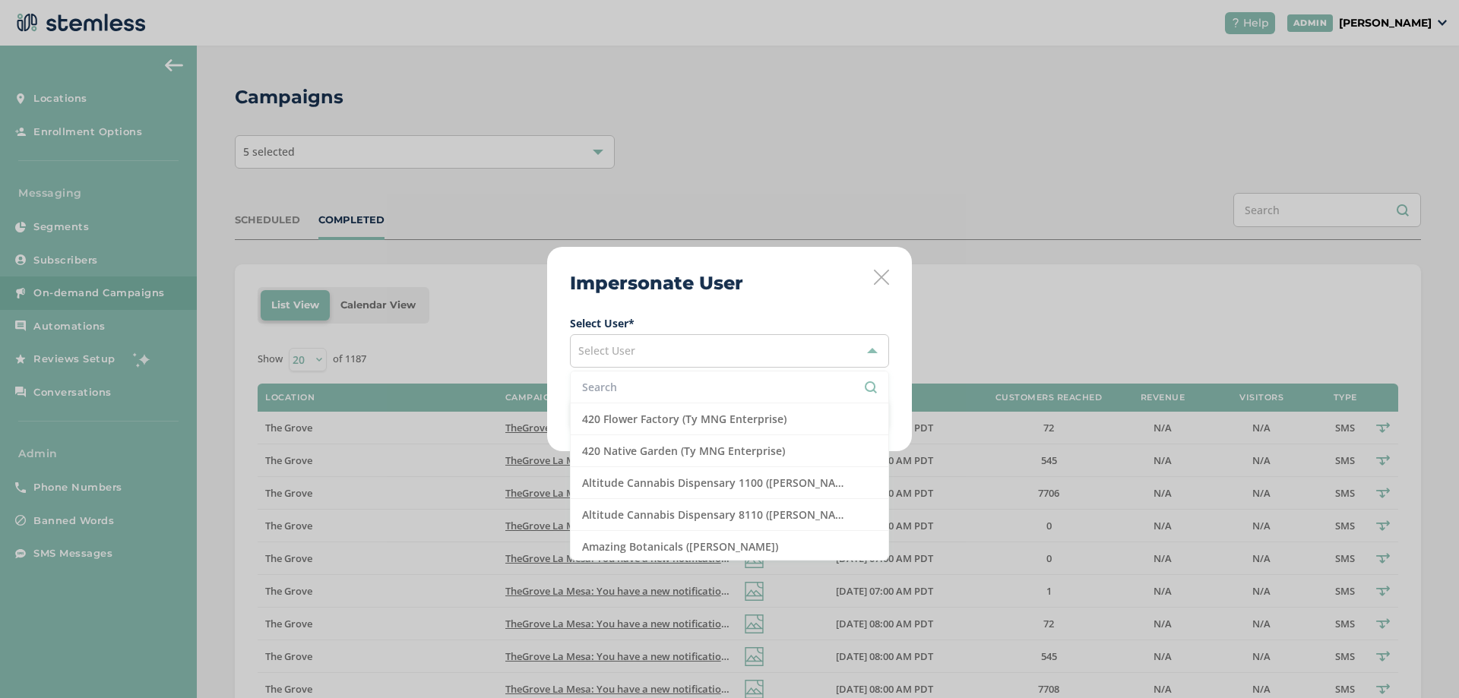
click at [613, 362] on input "text" at bounding box center [729, 387] width 295 height 16
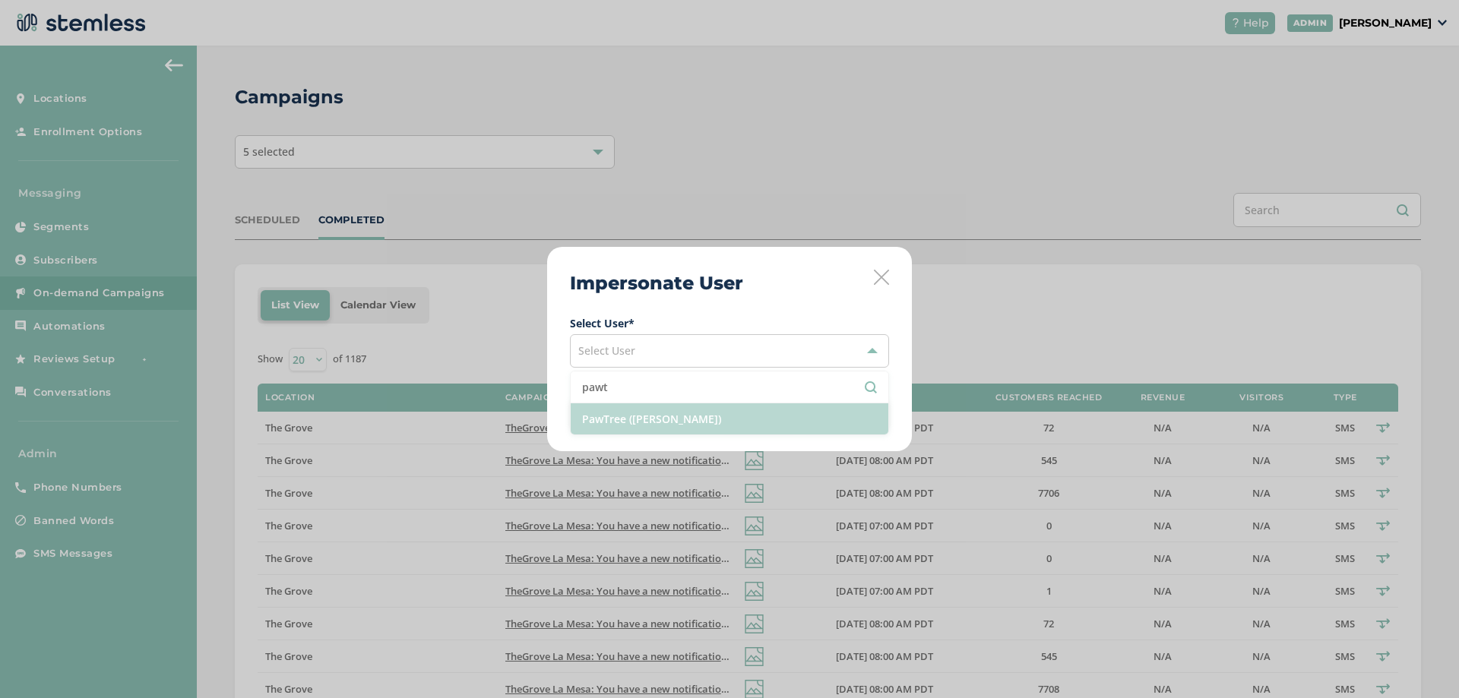
type input "pawt"
click at [641, 362] on li "PawTree (Jana Gilmore)" at bounding box center [730, 418] width 318 height 31
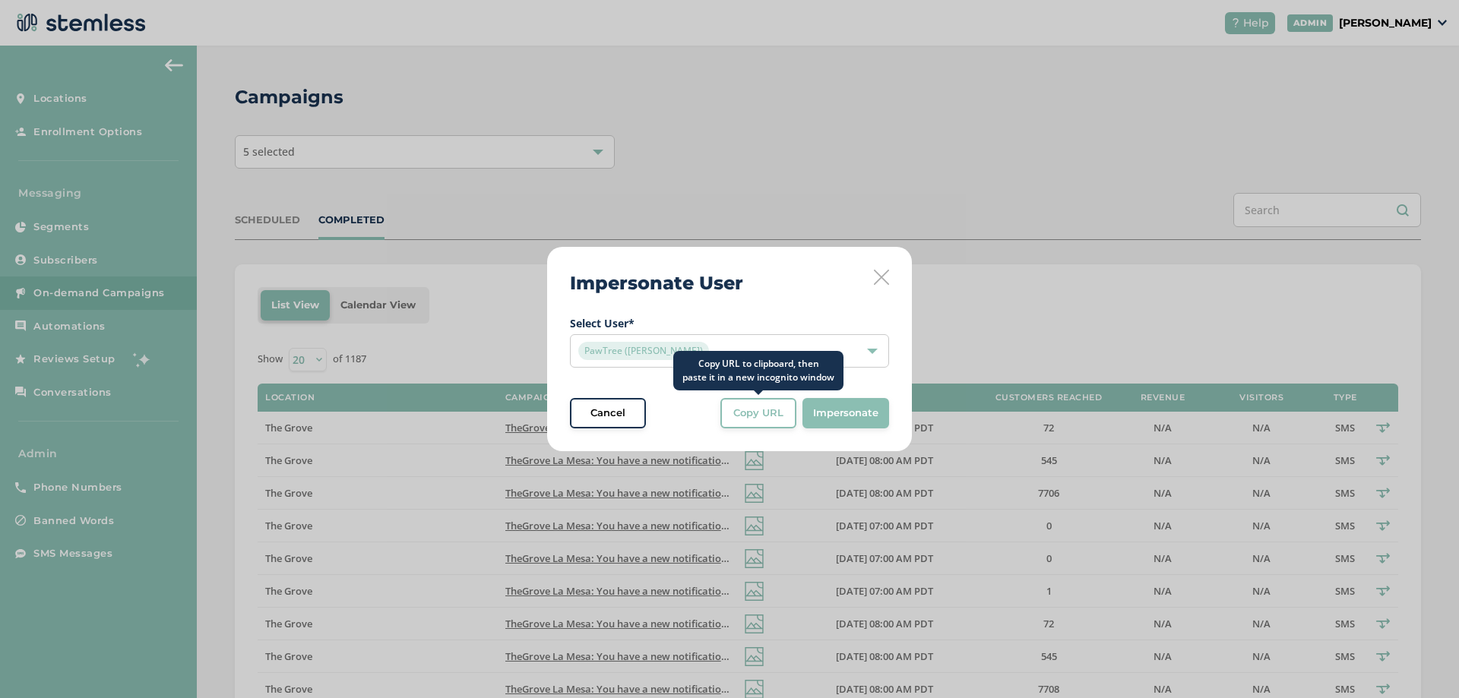
click at [748, 362] on span "Copy URL" at bounding box center [758, 413] width 50 height 15
